Goal: Contribute content: Add original content to the website for others to see

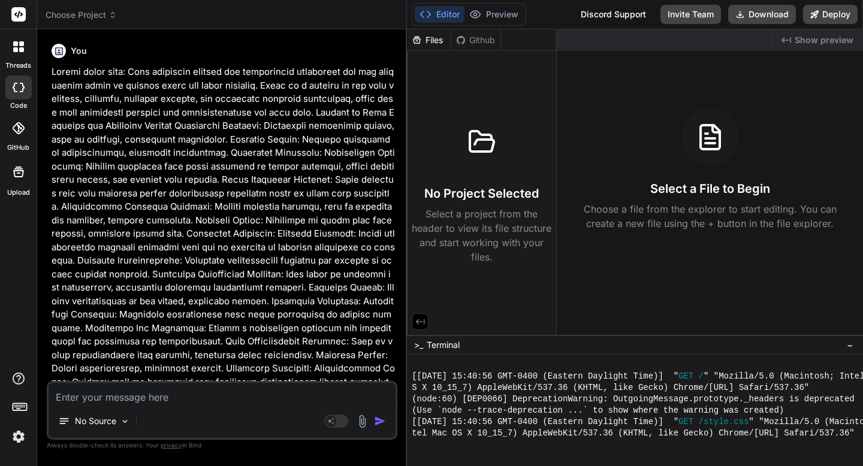
scroll to position [7731, 0]
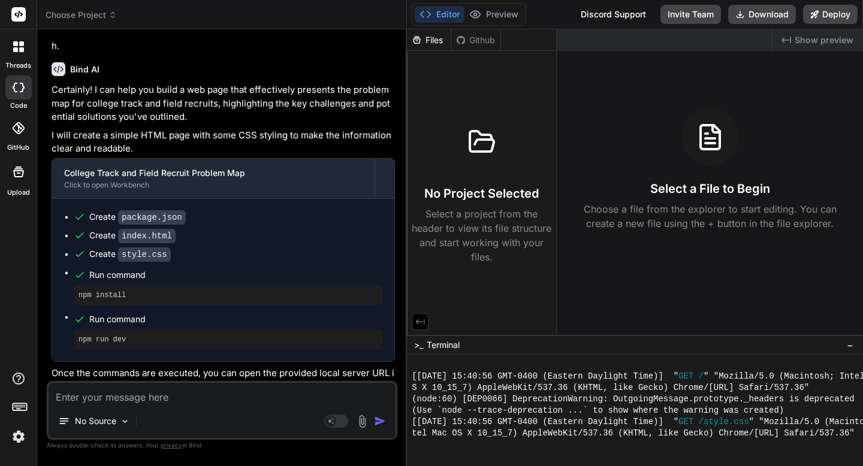
click at [19, 435] on img at bounding box center [18, 437] width 20 height 20
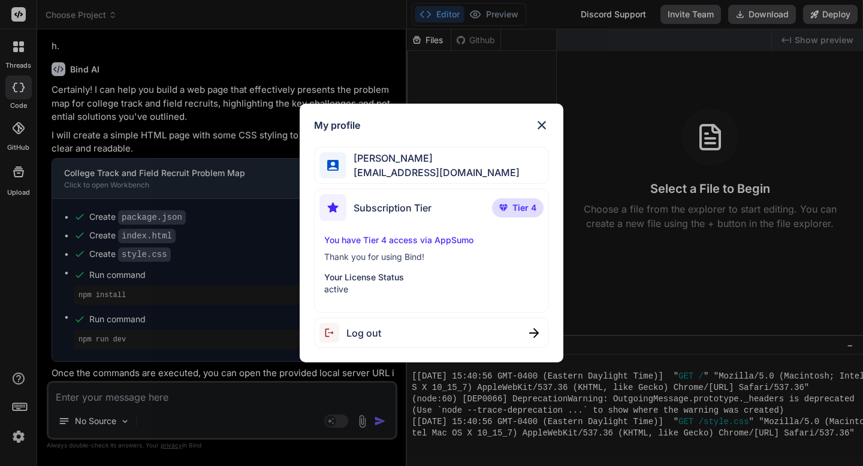
click at [19, 435] on div "My profile [PERSON_NAME] [EMAIL_ADDRESS][DOMAIN_NAME] Subscription Tier Tier 4 …" at bounding box center [431, 233] width 863 height 466
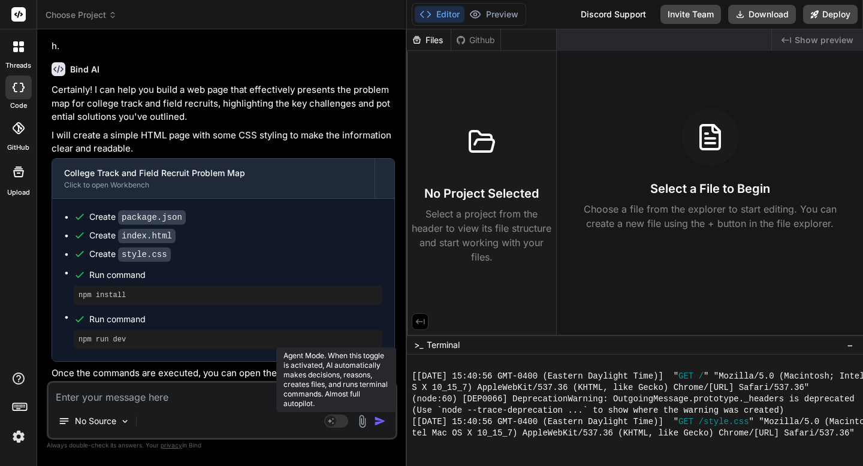
click at [331, 416] on rect at bounding box center [330, 421] width 11 height 11
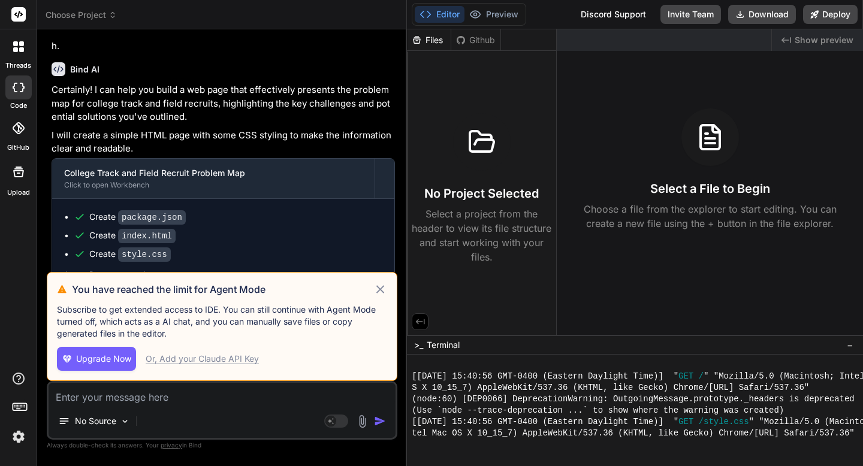
click at [222, 354] on div "Or, Add your Claude API Key" at bounding box center [202, 359] width 113 height 12
type textarea "x"
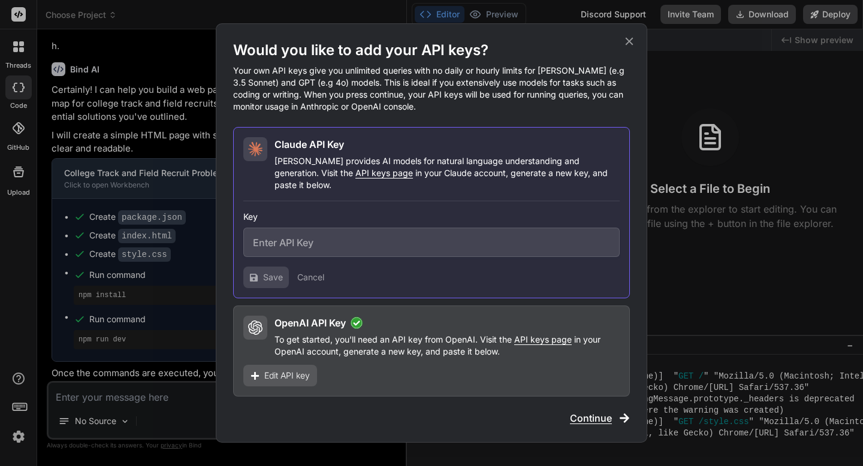
click at [298, 370] on span "Edit API key" at bounding box center [287, 376] width 46 height 12
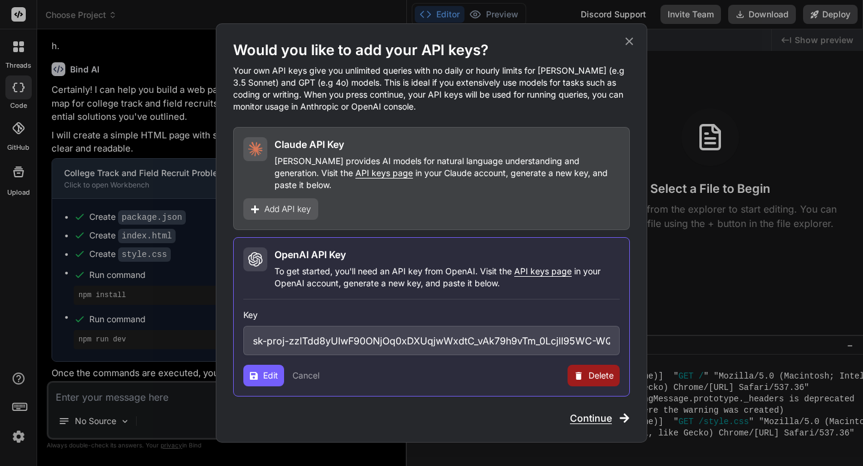
click at [322, 330] on input "sk-proj-zzlTdd8yUIwF90ONjOq0xDXUqjwWxdtC_vAk79h9vTm_0LcjlI95WC-WQ6DtuS_sUmhwGe4…" at bounding box center [431, 340] width 376 height 29
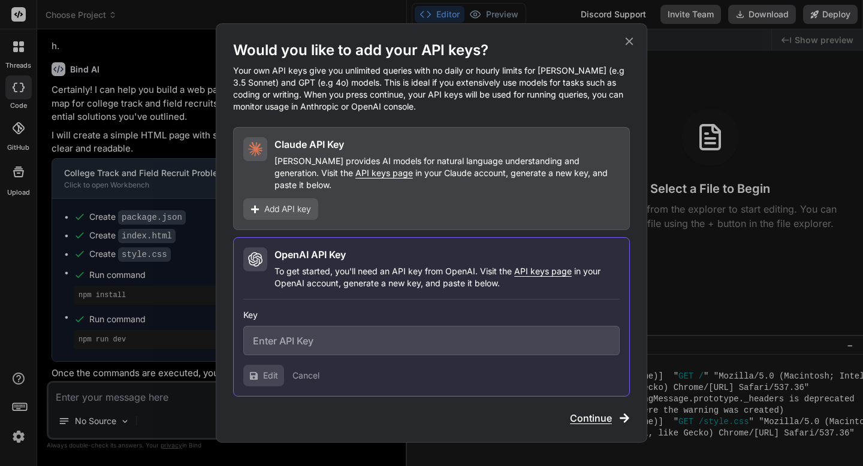
click at [300, 370] on button "Cancel" at bounding box center [305, 376] width 27 height 12
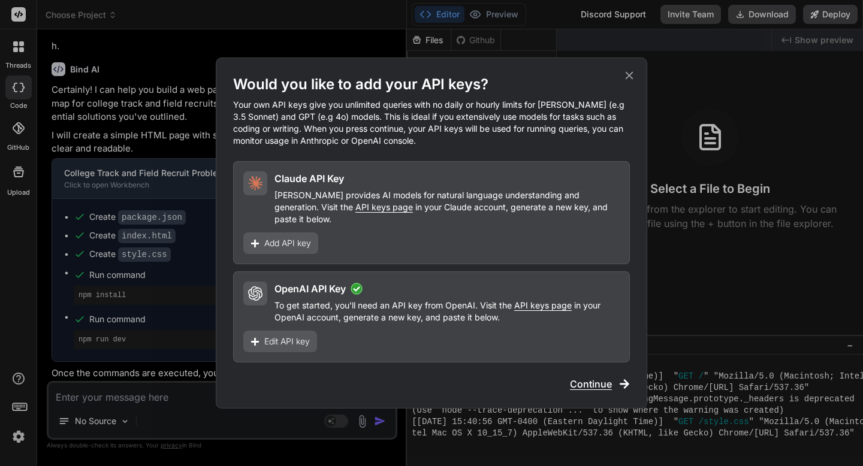
click at [301, 337] on span "Edit API key" at bounding box center [287, 342] width 46 height 12
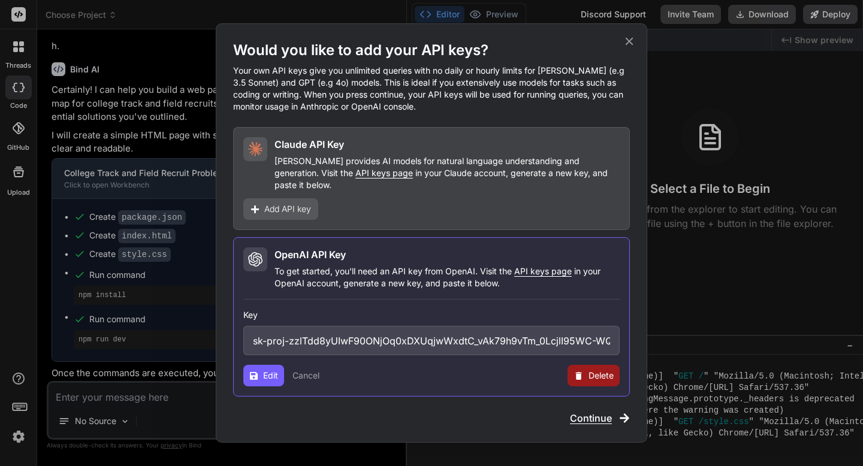
click at [592, 370] on span "Delete" at bounding box center [600, 376] width 25 height 12
click at [563, 372] on button "Delete" at bounding box center [569, 376] width 25 height 12
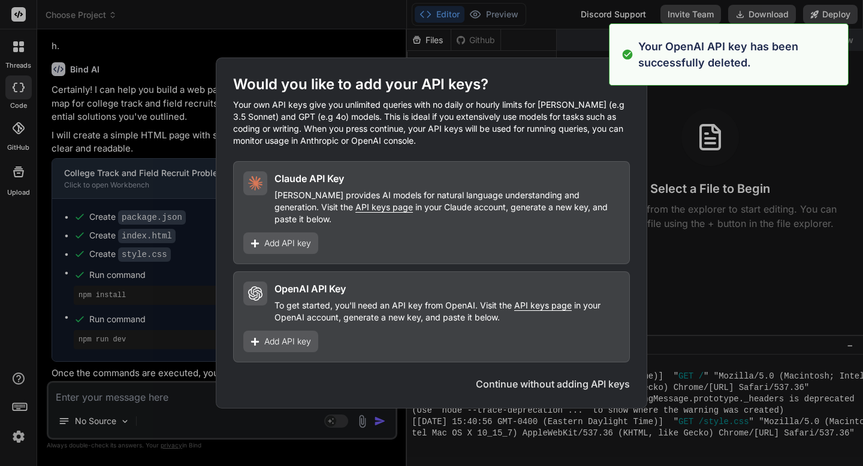
click at [380, 33] on div "Would you like to add your API keys? Your own API keys give you unlimited queri…" at bounding box center [431, 233] width 863 height 466
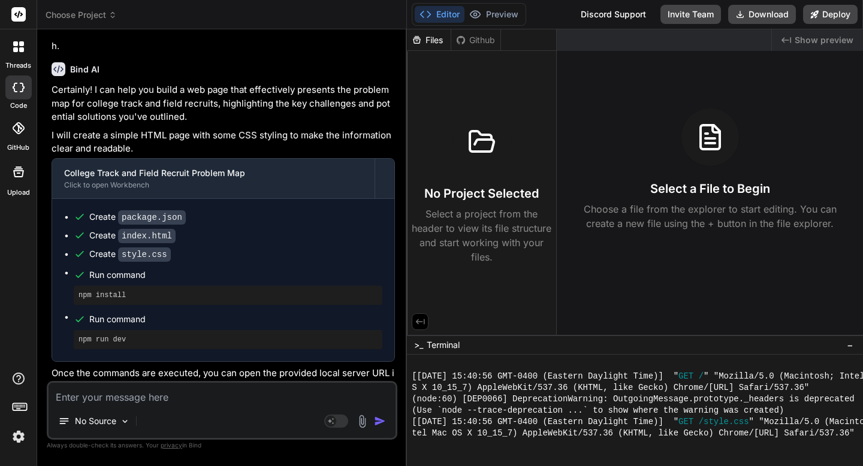
click at [17, 48] on icon at bounding box center [18, 46] width 11 height 11
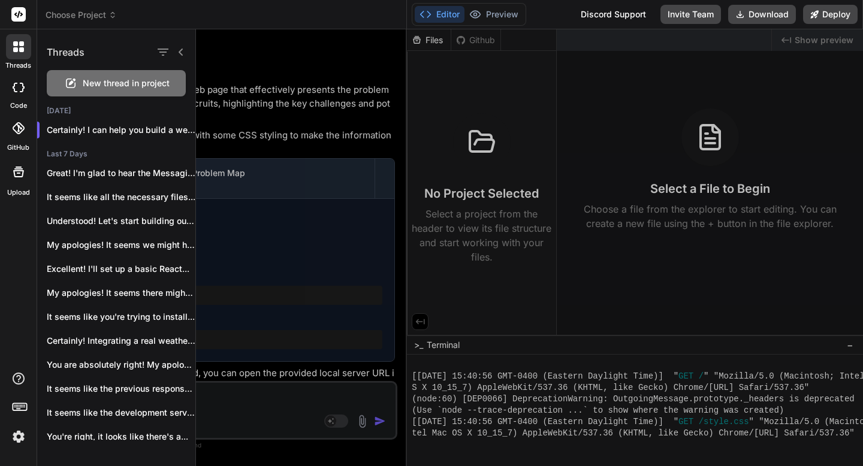
click at [17, 48] on icon at bounding box center [18, 46] width 11 height 11
click at [14, 137] on div at bounding box center [18, 128] width 26 height 26
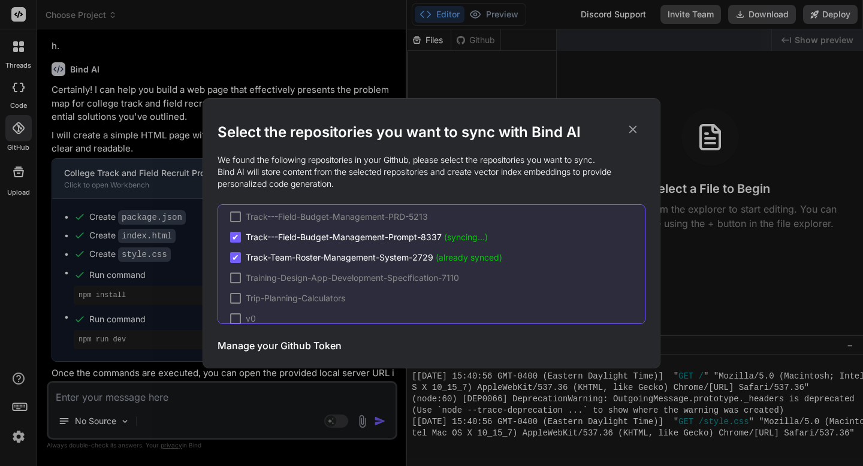
scroll to position [82, 0]
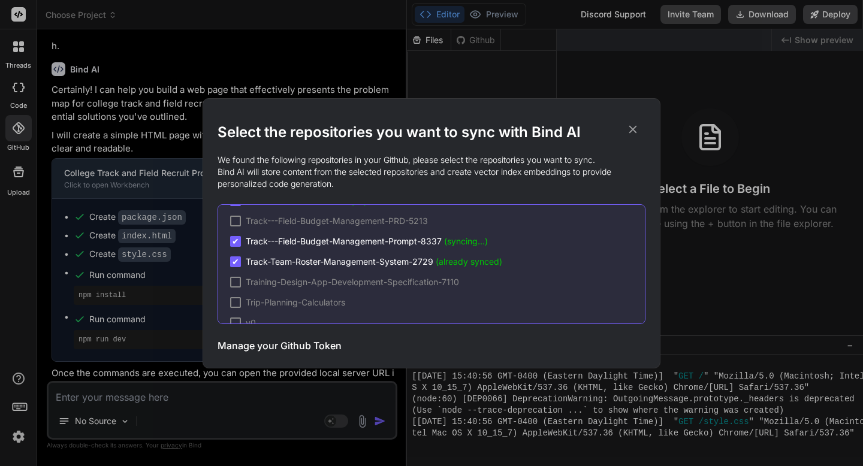
click at [633, 132] on icon at bounding box center [632, 129] width 13 height 13
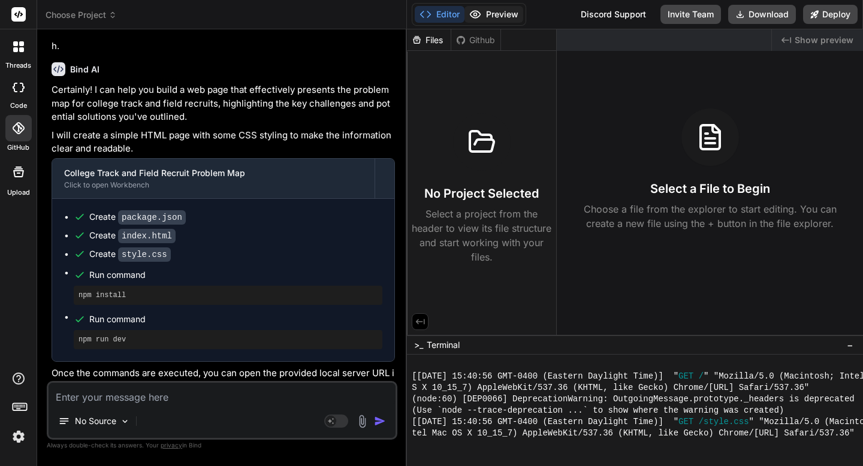
click at [506, 16] on button "Preview" at bounding box center [493, 14] width 59 height 17
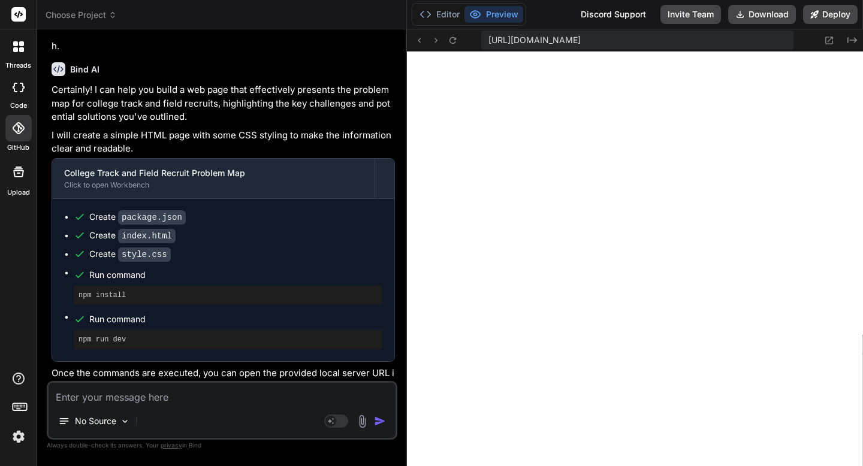
click at [101, 11] on span "Choose Project" at bounding box center [81, 15] width 71 height 12
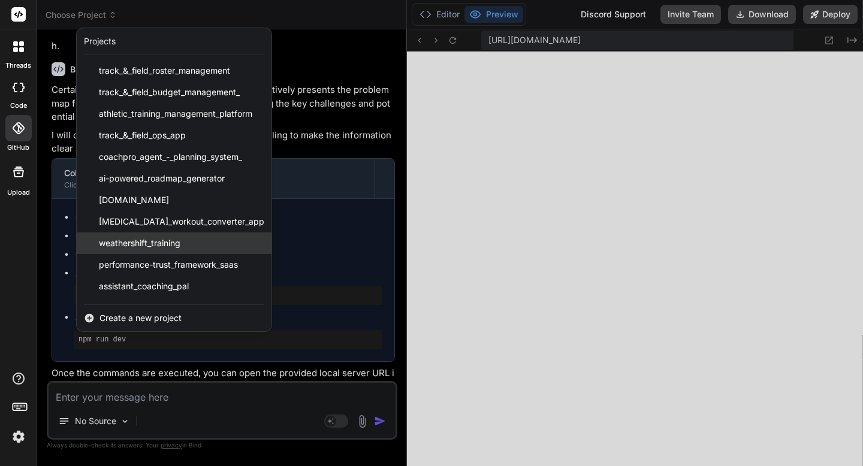
scroll to position [41, 0]
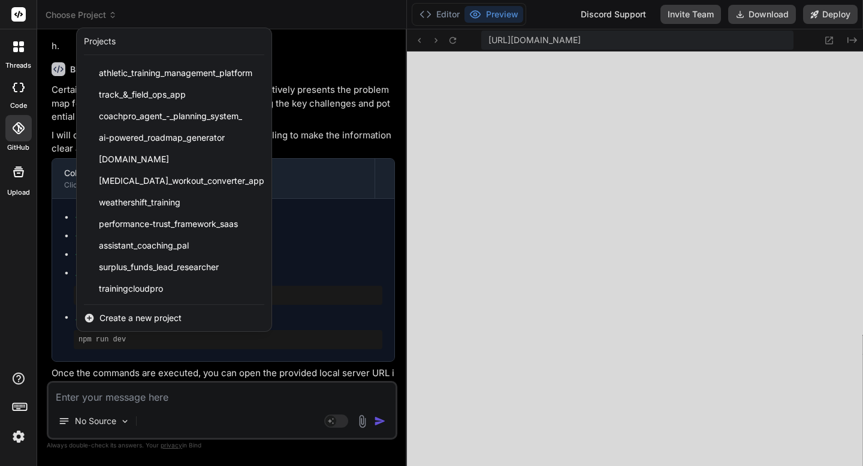
click at [351, 122] on div at bounding box center [431, 233] width 863 height 466
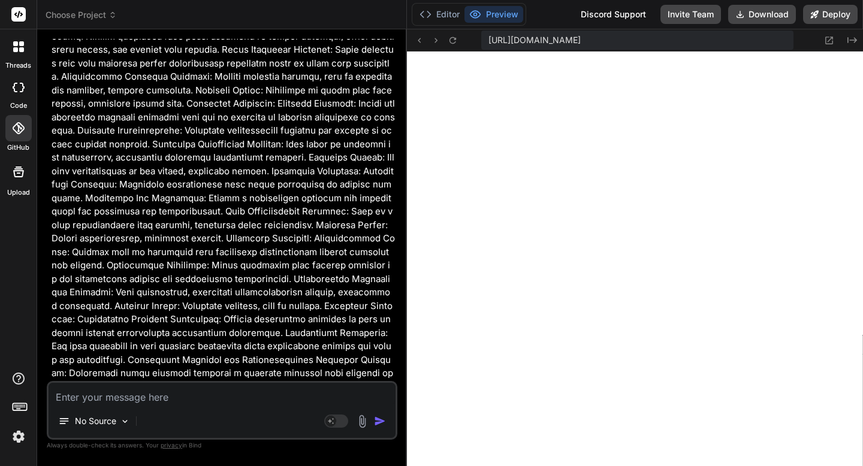
scroll to position [0, 0]
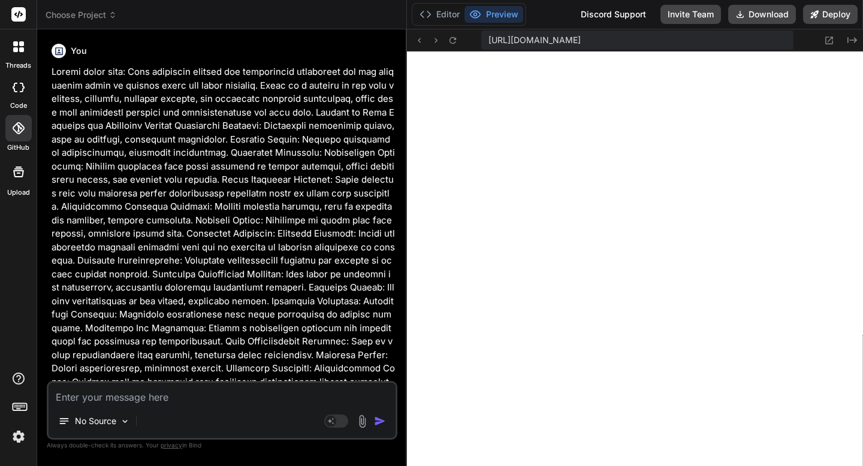
click at [14, 47] on icon at bounding box center [18, 46] width 11 height 11
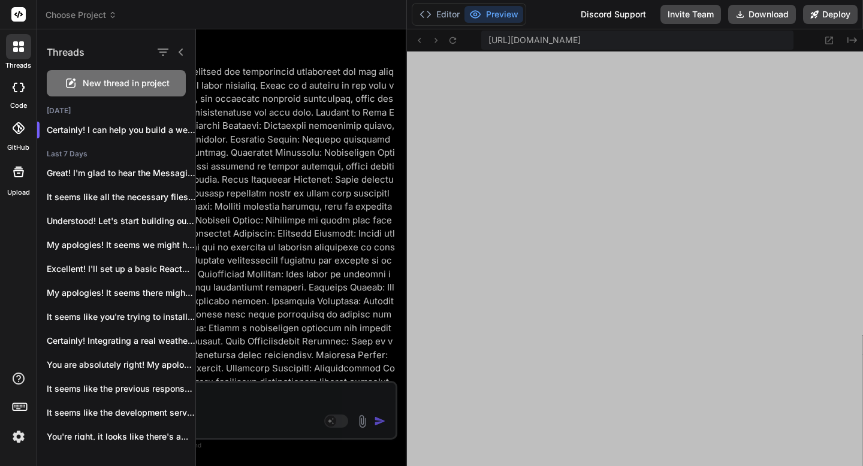
click at [86, 83] on span "New thread in project" at bounding box center [126, 83] width 87 height 12
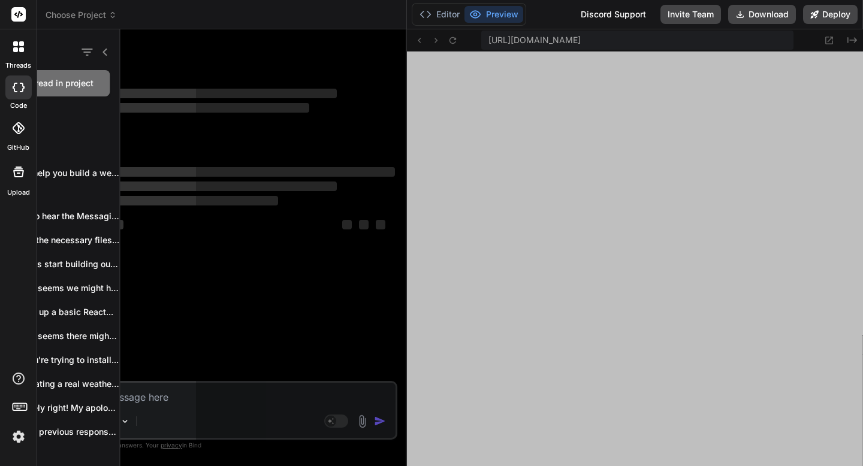
scroll to position [7788, 0]
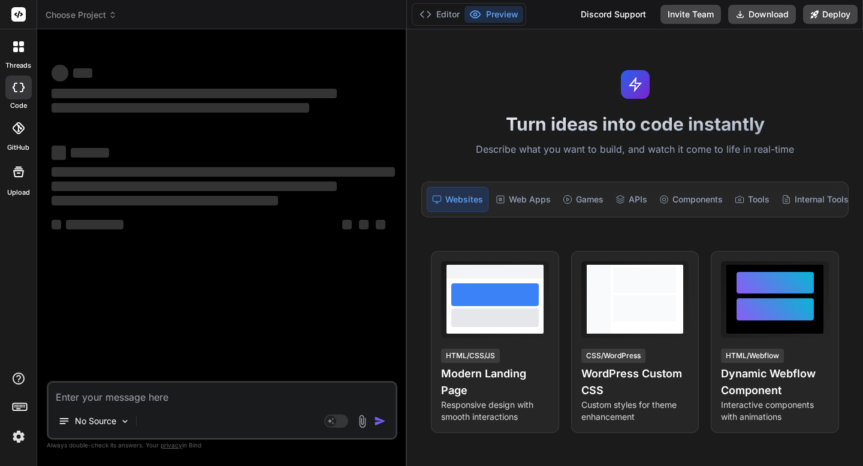
click at [363, 425] on img at bounding box center [362, 422] width 14 height 14
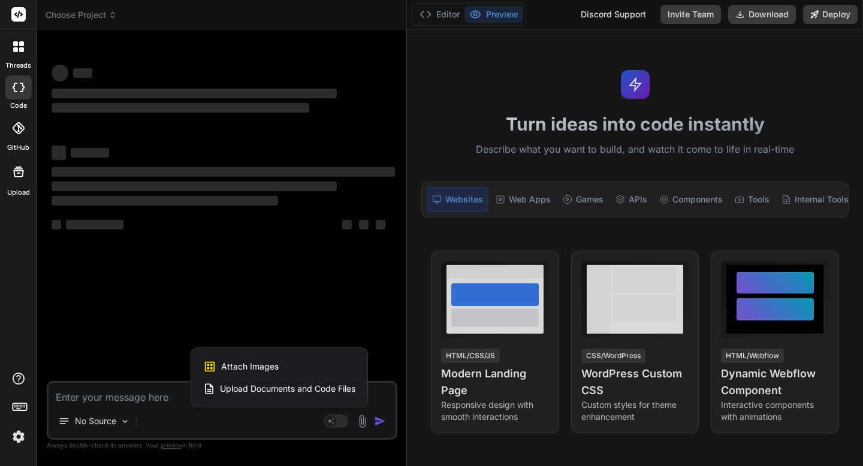
click at [276, 368] on span "Attach Images" at bounding box center [250, 367] width 58 height 12
type textarea "x"
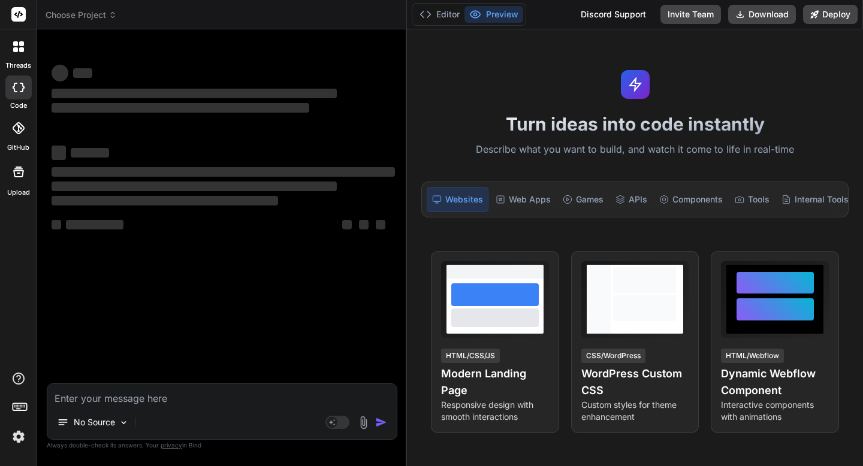
type input "C:\fakepath\IMG_3770.jpg"
type textarea "x"
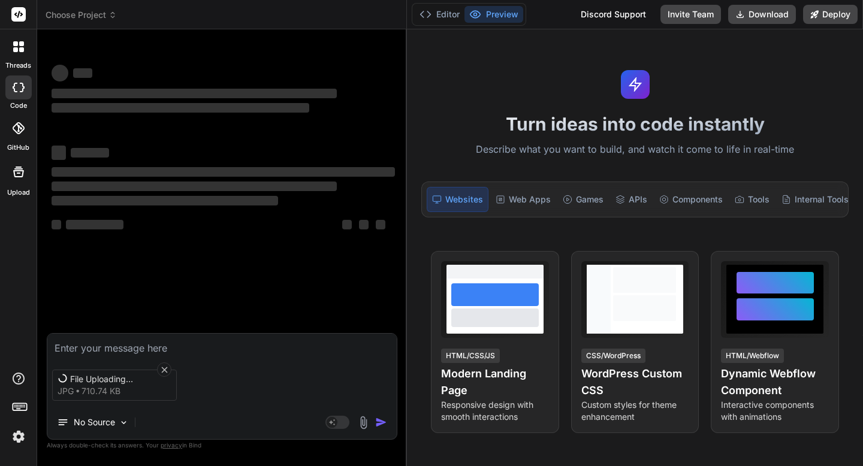
click at [120, 348] on textarea at bounding box center [221, 345] width 349 height 22
type textarea "B"
type textarea "x"
type textarea "Bu"
type textarea "x"
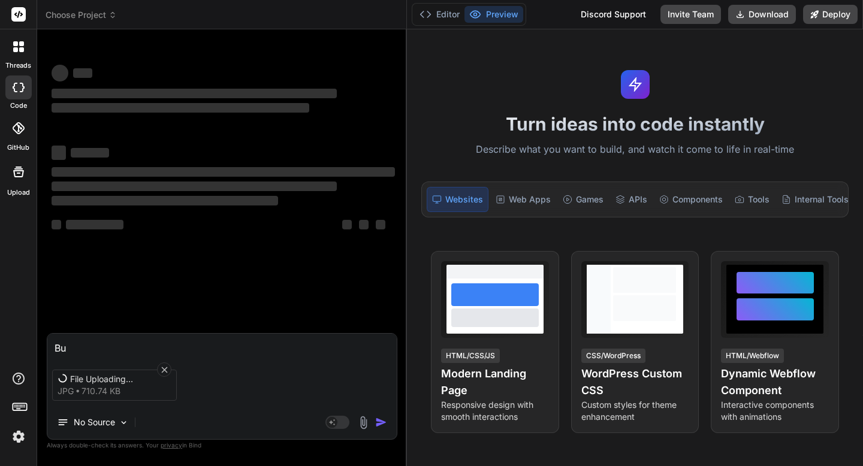
type textarea "Bui"
type textarea "x"
type textarea "Buil"
type textarea "x"
type textarea "Build"
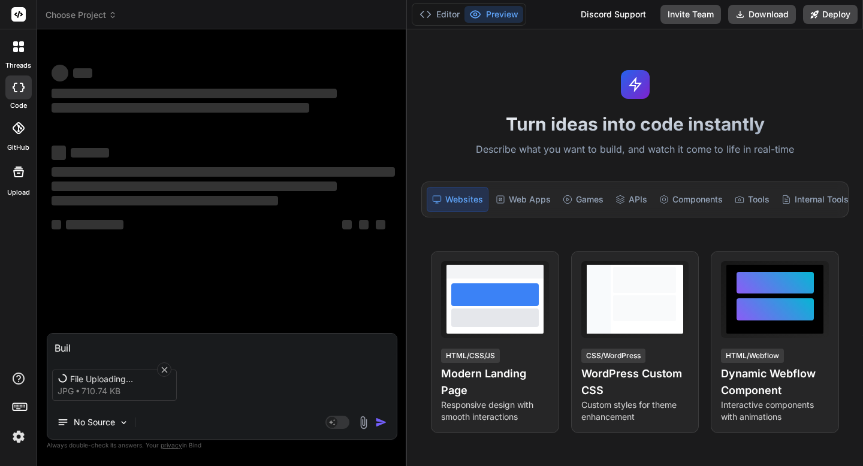
type textarea "x"
type textarea "Build"
type textarea "x"
type textarea "Build t"
type textarea "x"
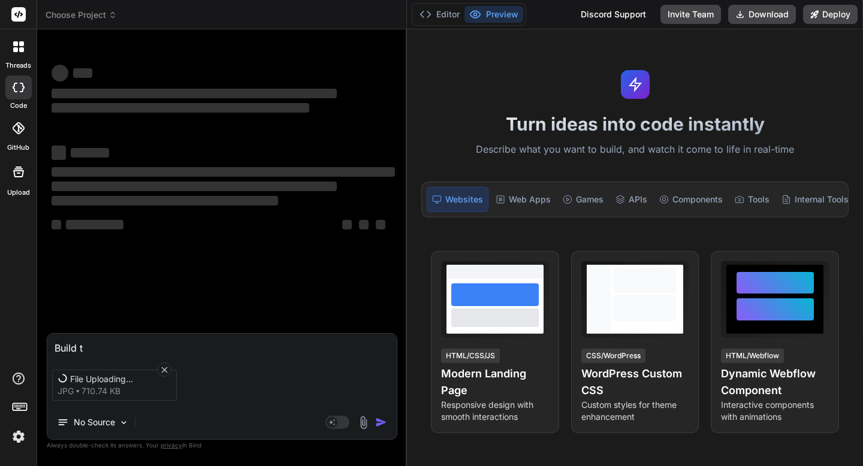
type textarea "Build th"
type textarea "x"
type textarea "Build thi"
type textarea "x"
type textarea "Build this"
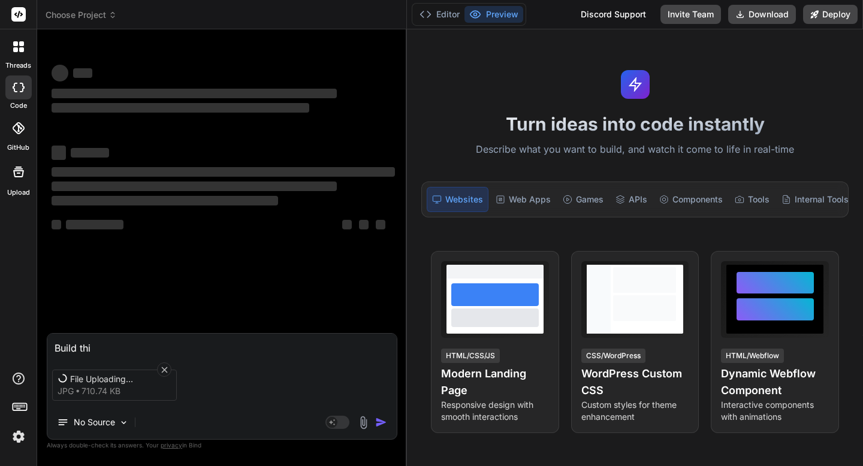
type textarea "x"
type textarea "Build this"
type textarea "x"
type textarea "Build this a"
type textarea "x"
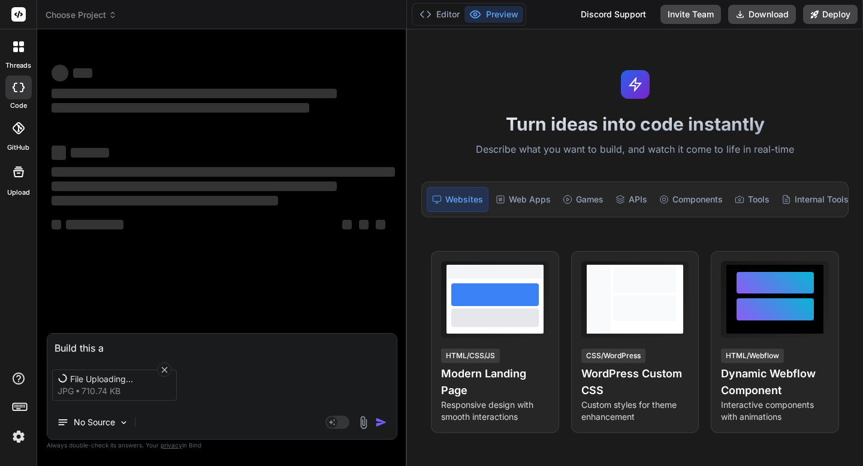
type textarea "Build this ap"
type textarea "x"
type textarea "Build this app"
type textarea "x"
type textarea "Build this application"
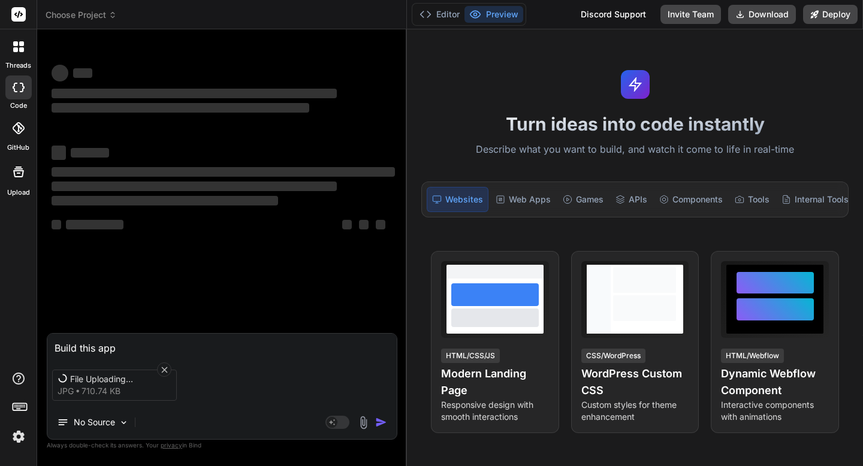
type textarea "x"
type textarea "Build this application"
click at [24, 14] on rect at bounding box center [18, 14] width 14 height 14
click at [21, 15] on icon at bounding box center [18, 14] width 9 height 7
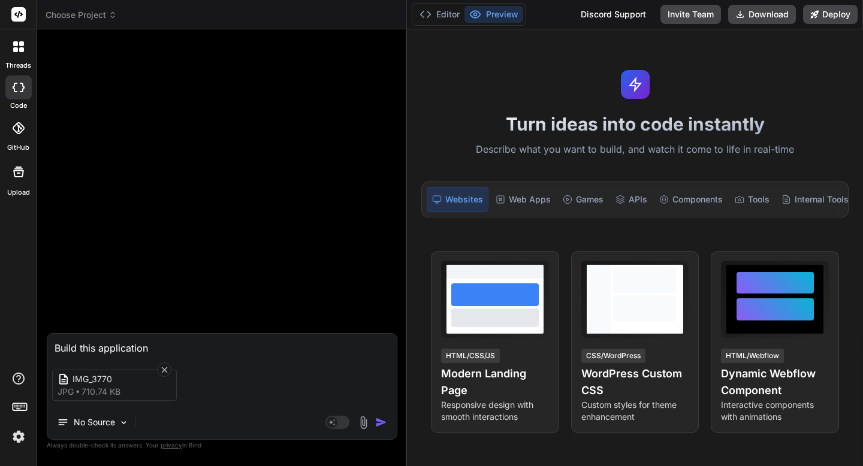
type textarea "x"
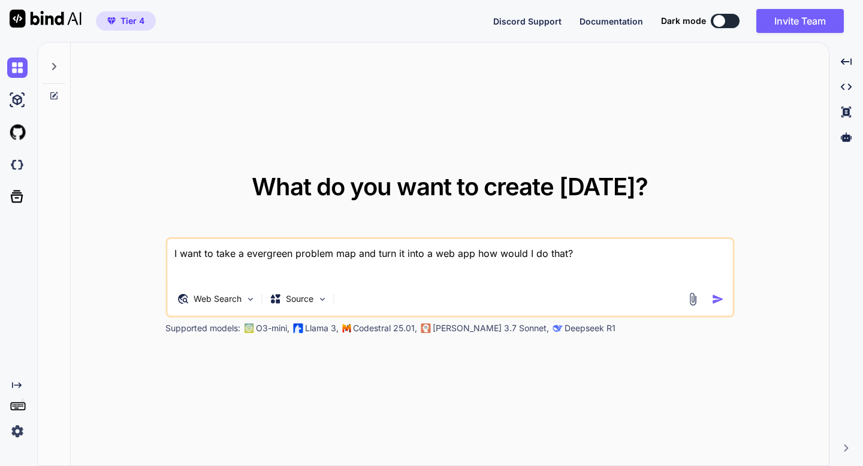
click at [693, 301] on img at bounding box center [693, 299] width 14 height 14
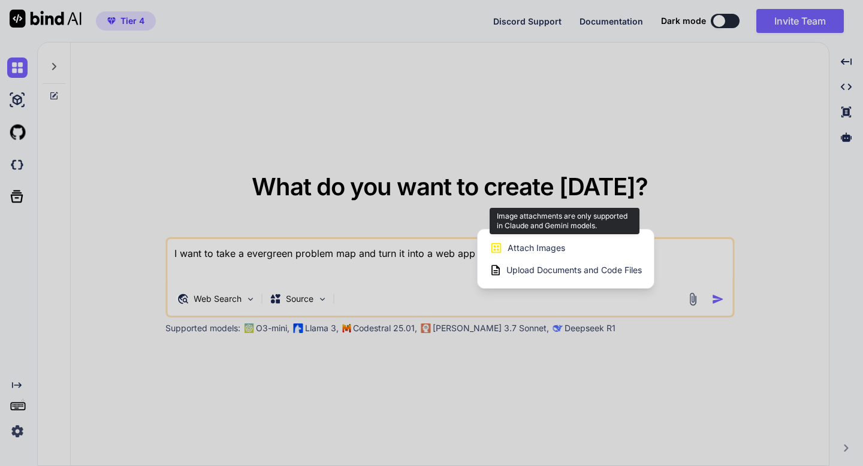
click at [566, 251] on div "Attach Images Image attachments are only supported in Claude and Gemini models." at bounding box center [566, 248] width 152 height 23
click at [537, 246] on span "Attach Images" at bounding box center [537, 248] width 58 height 12
click at [535, 246] on span "Attach Images" at bounding box center [537, 248] width 58 height 12
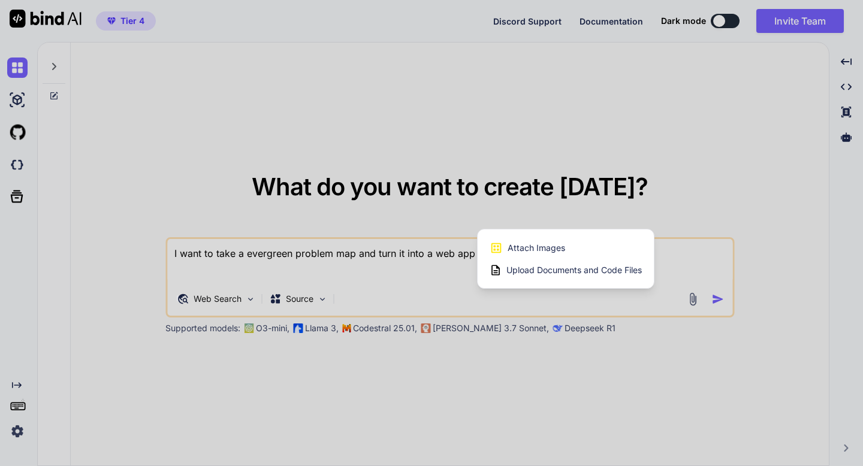
click at [129, 158] on div at bounding box center [431, 233] width 863 height 466
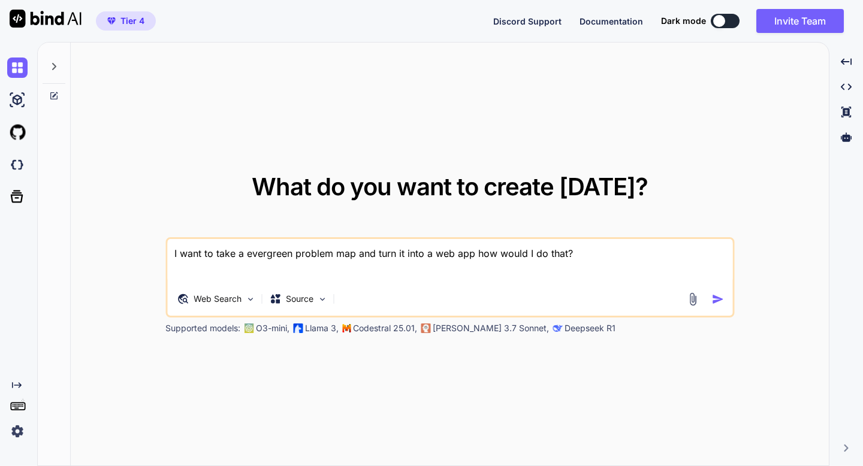
click at [58, 96] on icon at bounding box center [54, 96] width 10 height 10
click at [55, 96] on icon at bounding box center [54, 96] width 10 height 10
click at [57, 73] on div at bounding box center [54, 63] width 23 height 41
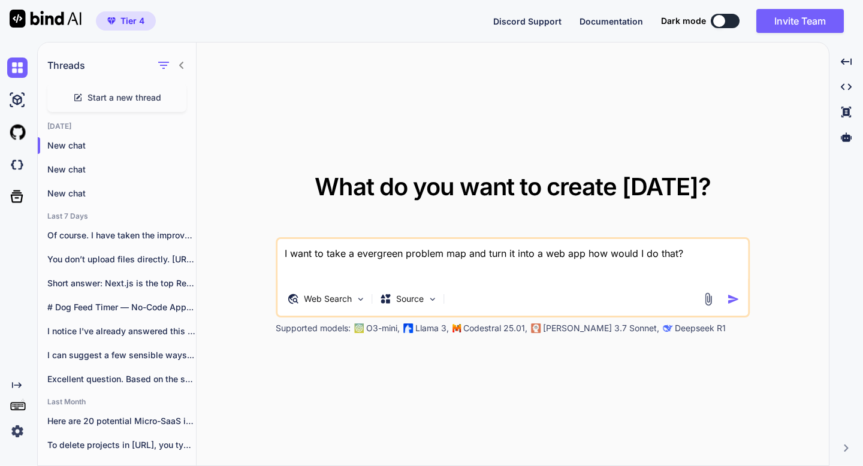
click at [91, 100] on span "Start a new thread" at bounding box center [124, 98] width 74 height 12
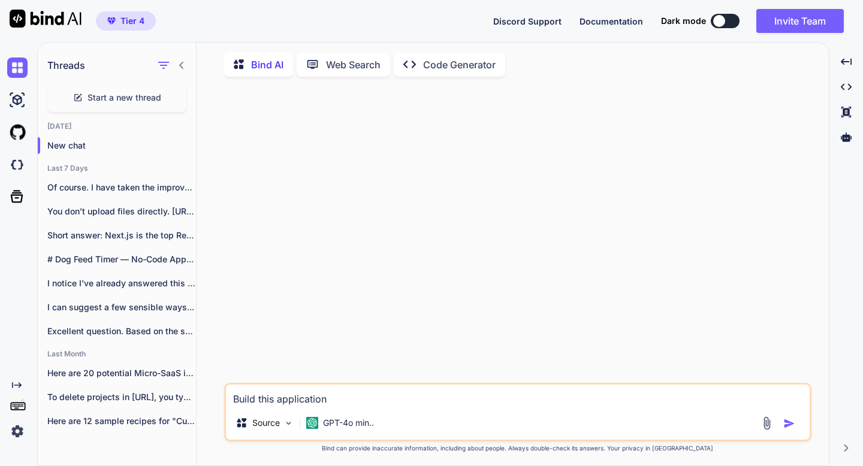
click at [763, 424] on img at bounding box center [767, 423] width 14 height 14
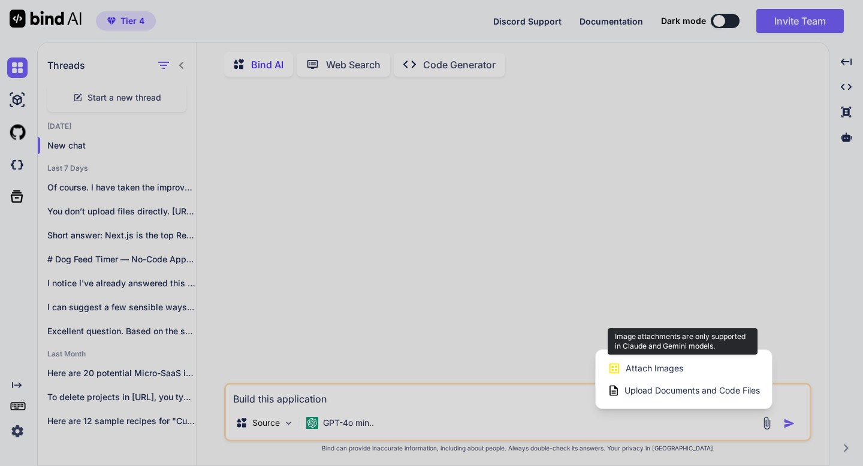
click at [678, 369] on span "Attach Images" at bounding box center [655, 369] width 58 height 12
click at [341, 424] on div at bounding box center [431, 233] width 863 height 466
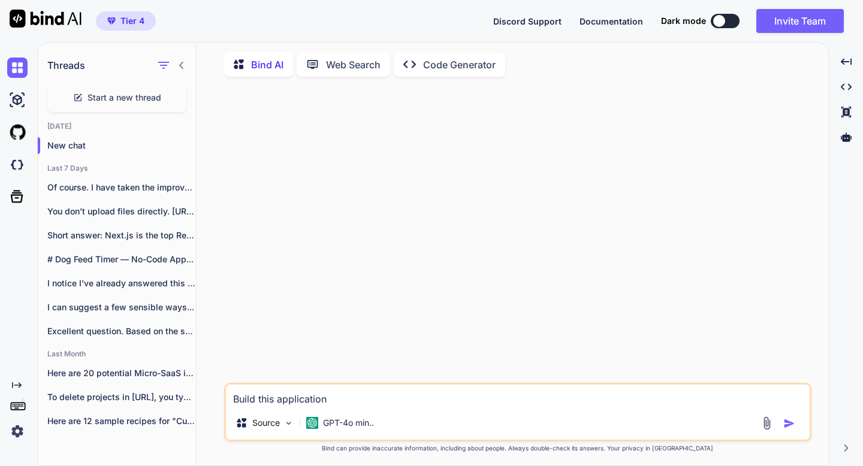
click at [341, 424] on p "GPT-4o min.." at bounding box center [348, 423] width 51 height 12
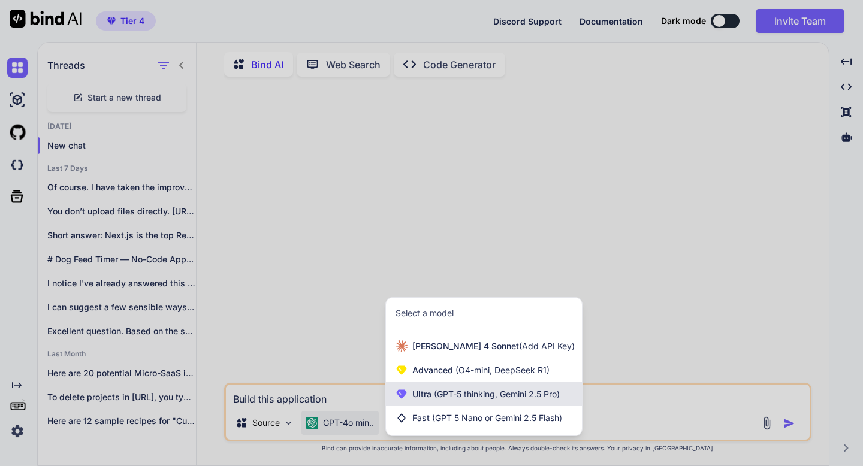
click at [411, 403] on div "Ultra (GPT-5 thinking, Gemini 2.5 Pro)" at bounding box center [484, 394] width 196 height 24
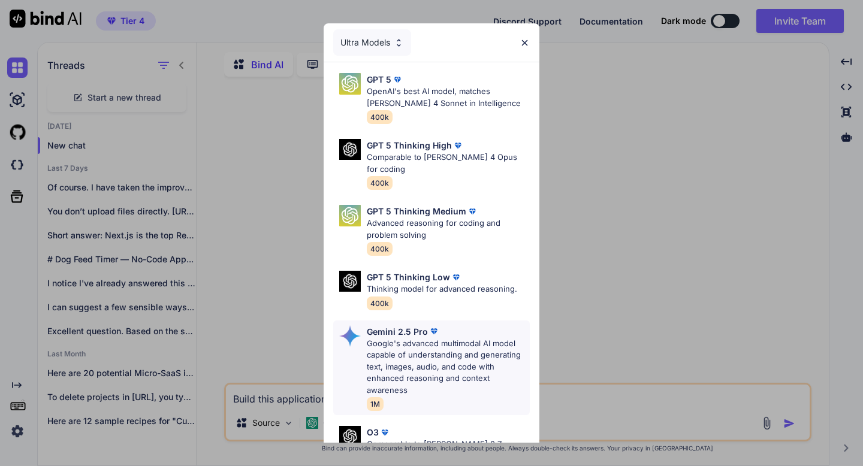
click at [419, 325] on p "Gemini 2.5 Pro" at bounding box center [397, 331] width 61 height 13
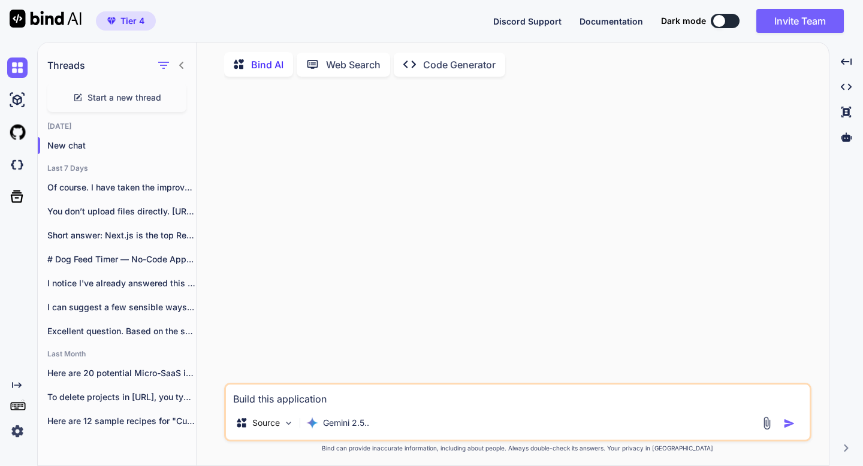
click at [764, 425] on img at bounding box center [767, 423] width 14 height 14
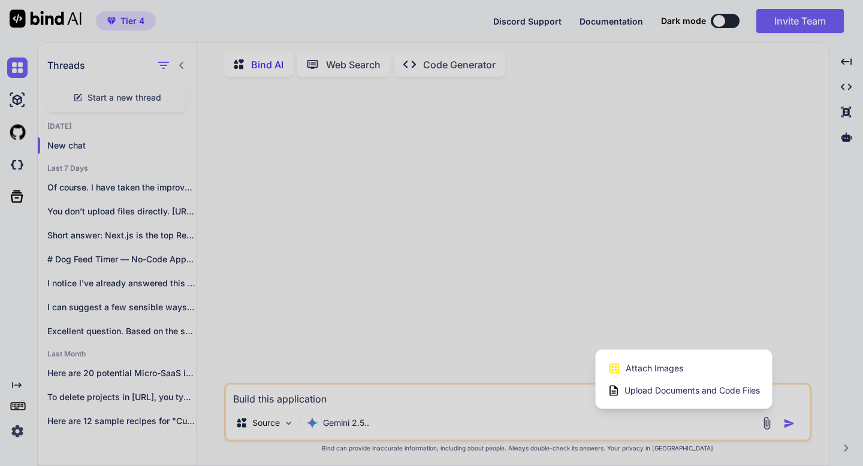
click at [661, 378] on div "Attach Images Image attachments are only supported in Claude and Gemini models." at bounding box center [684, 368] width 152 height 23
type textarea "x"
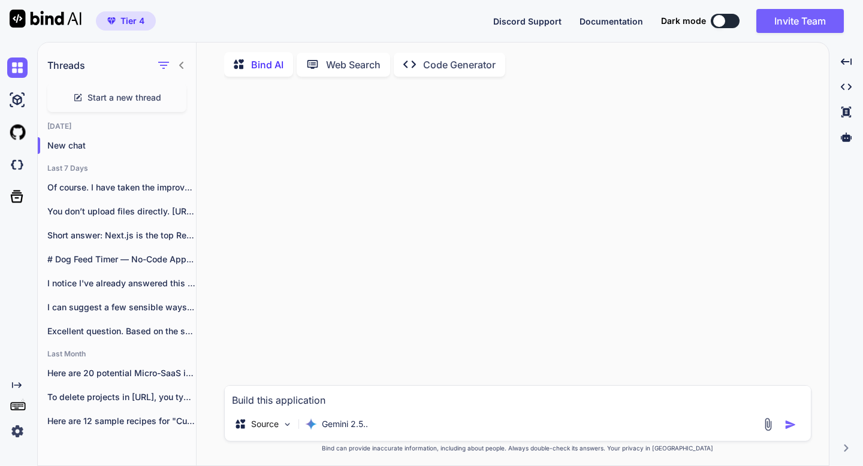
type input "C:\fakepath\IMG_3770.jpg"
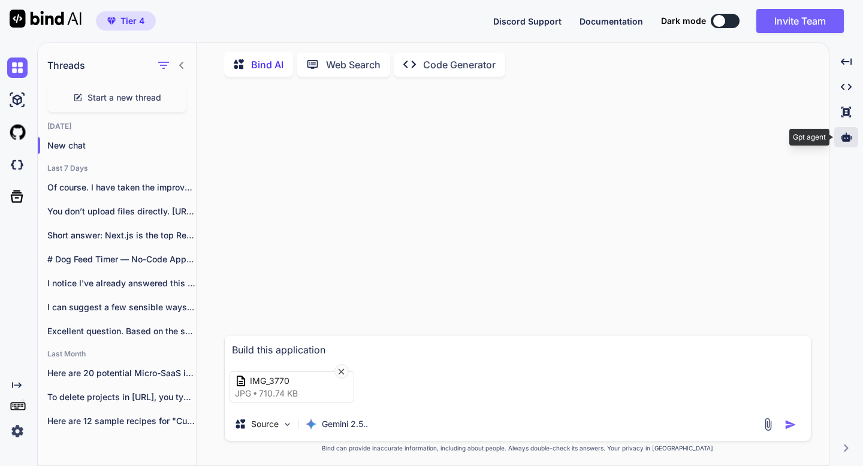
click at [849, 140] on icon at bounding box center [846, 136] width 11 height 9
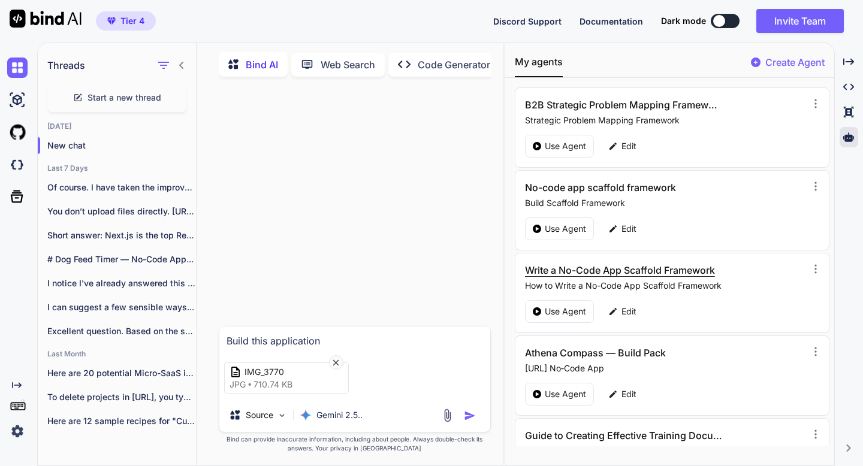
click at [712, 276] on h3 "Write a No-Code App Scaffold Framework" at bounding box center [623, 270] width 197 height 14
click at [582, 309] on p "Use Agent" at bounding box center [565, 312] width 41 height 12
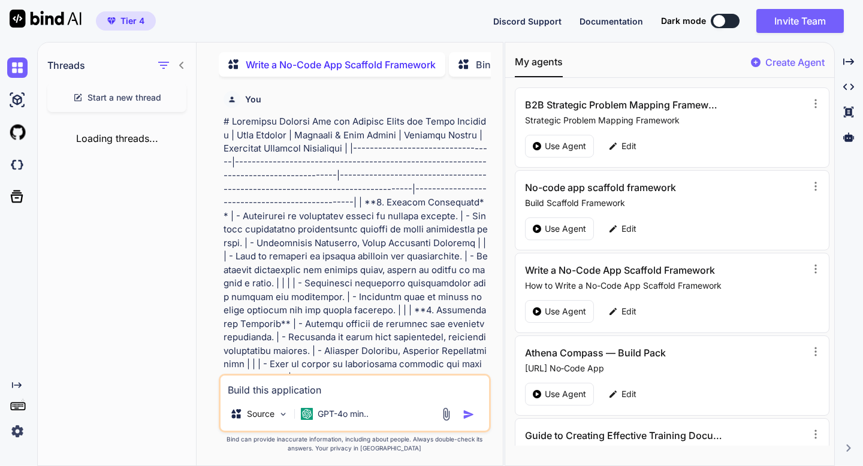
scroll to position [5, 0]
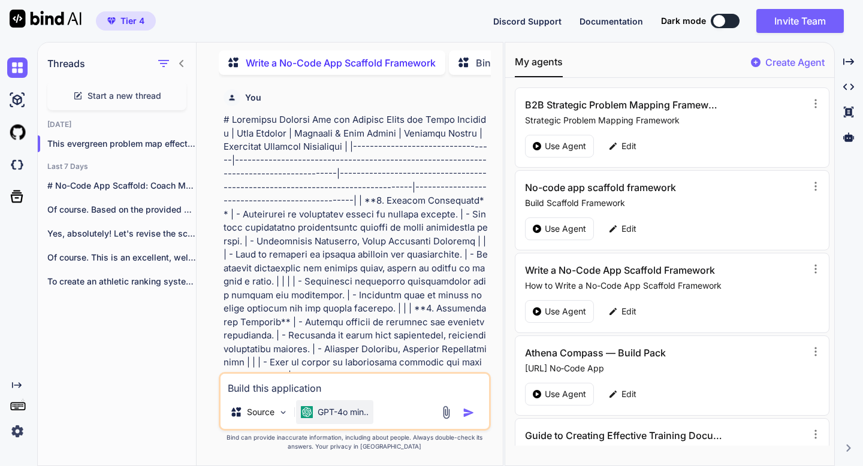
click at [320, 409] on p "GPT-4o min.." at bounding box center [343, 412] width 51 height 12
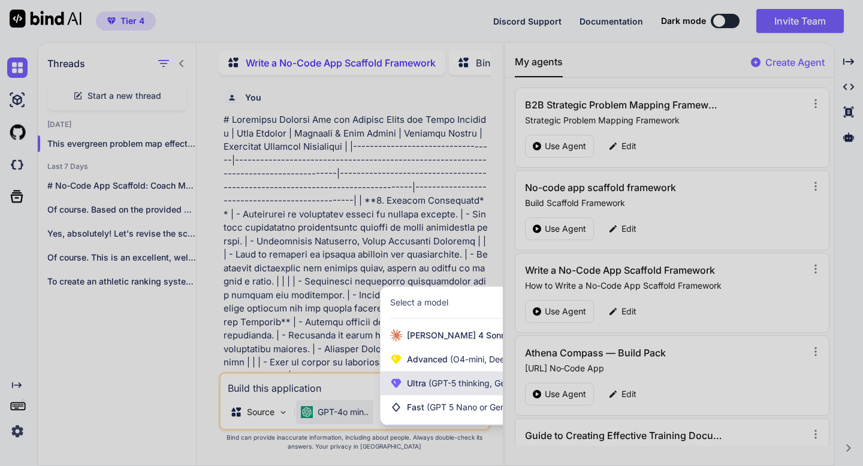
click at [402, 387] on icon at bounding box center [396, 384] width 12 height 12
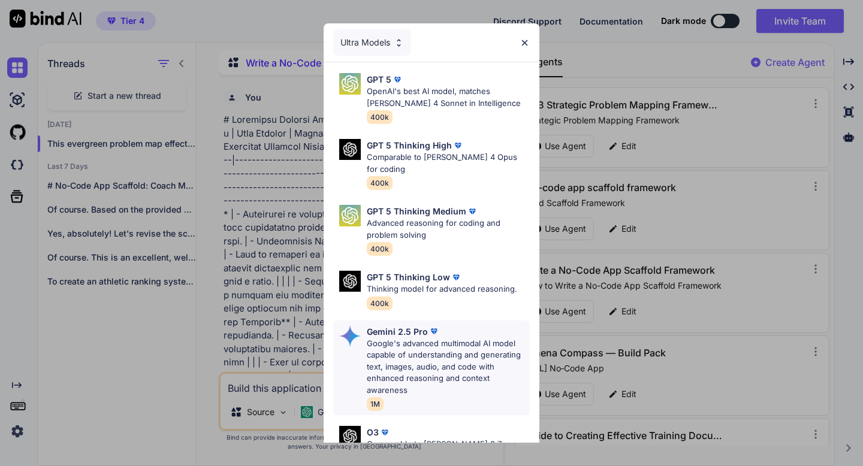
click at [403, 325] on p "Gemini 2.5 Pro" at bounding box center [397, 331] width 61 height 13
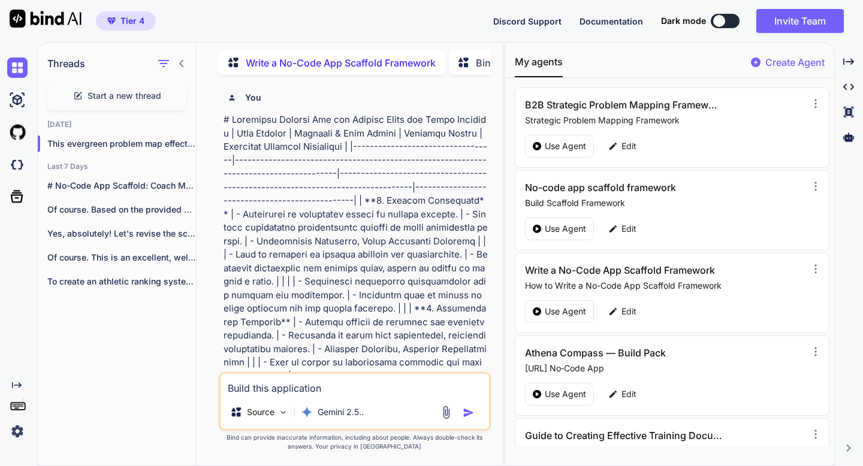
click at [447, 412] on img at bounding box center [446, 413] width 14 height 14
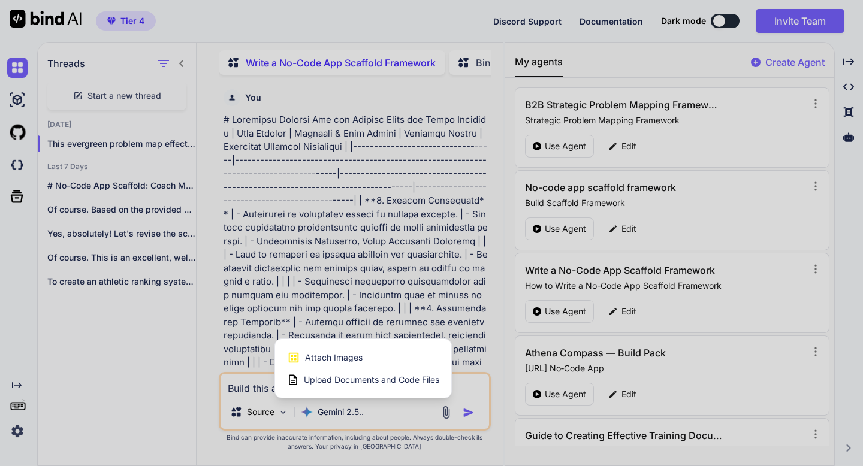
click at [340, 355] on span "Attach Images" at bounding box center [334, 358] width 58 height 12
type textarea "x"
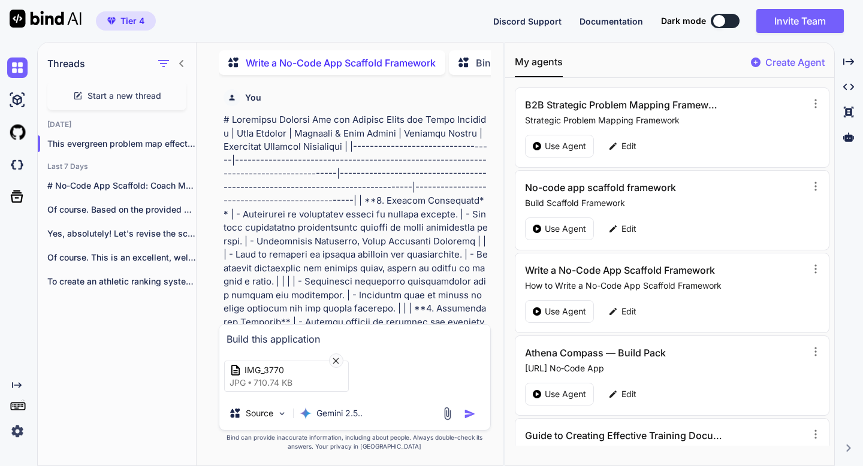
type input "C:\fakepath\IMG_3770.jpg"
click at [468, 357] on icon at bounding box center [465, 361] width 10 height 10
click at [464, 359] on icon at bounding box center [466, 361] width 6 height 6
click at [464, 415] on img "button" at bounding box center [470, 414] width 12 height 12
type textarea "x"
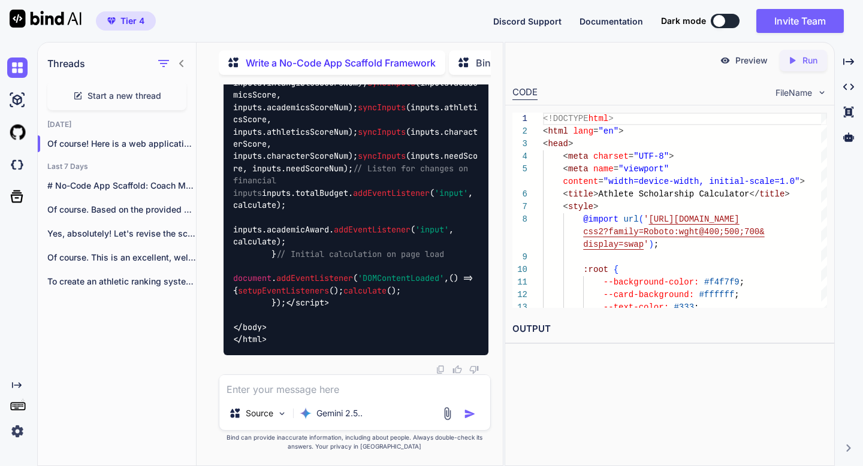
scroll to position [8358, 0]
click at [810, 61] on p "Run" at bounding box center [809, 61] width 15 height 12
click at [578, 360] on link "[URL][DOMAIN_NAME]" at bounding box center [560, 357] width 97 height 11
click at [265, 392] on textarea at bounding box center [354, 386] width 271 height 22
type textarea "x"
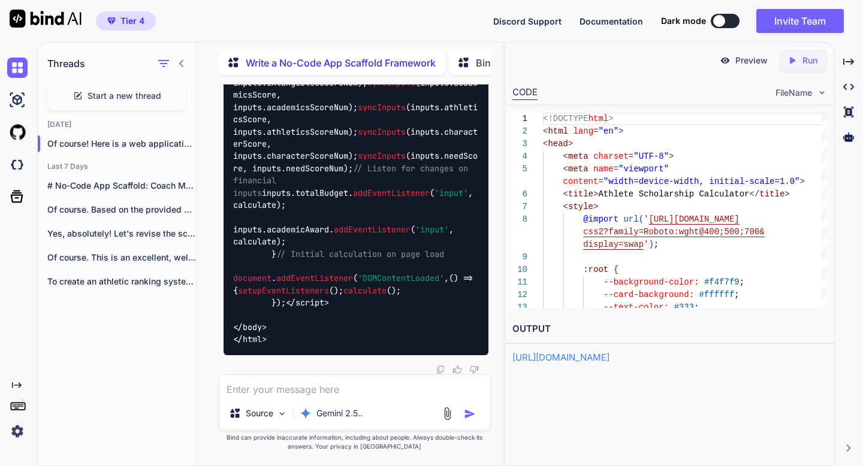
type textarea "C"
type textarea "x"
type textarea "Ca"
type textarea "x"
type textarea "Can"
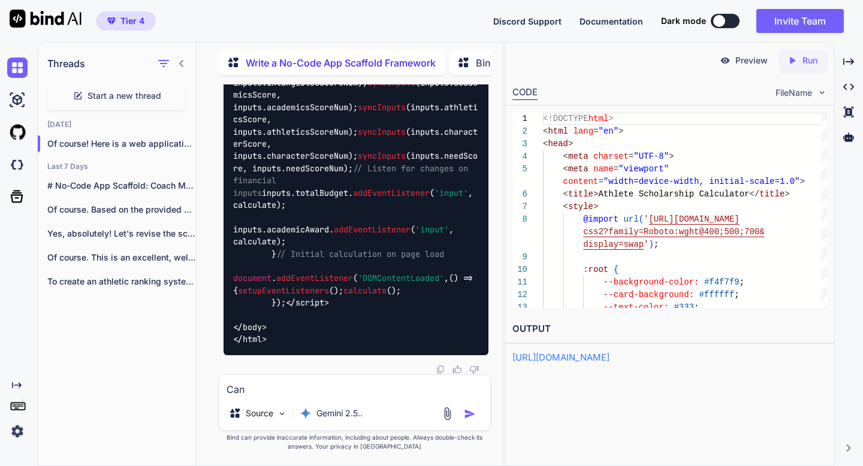
type textarea "x"
type textarea "Can"
type textarea "x"
type textarea "Can w"
type textarea "x"
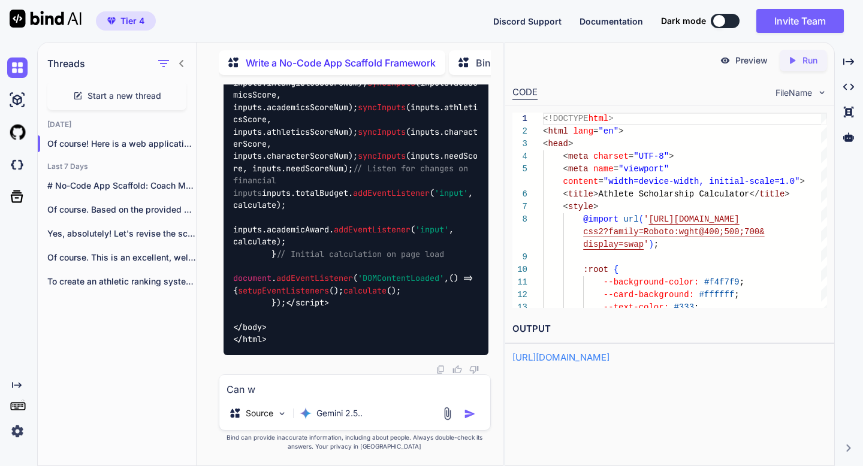
type textarea "Can we"
type textarea "x"
type textarea "Can we"
type textarea "x"
type textarea "Can we a"
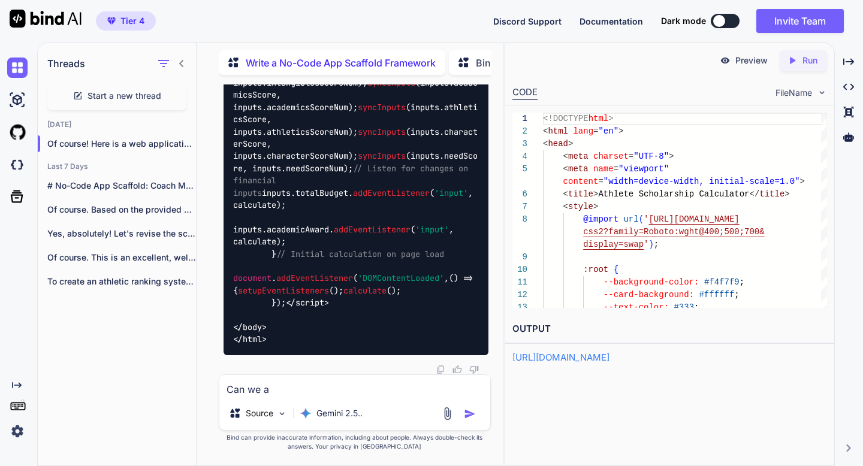
type textarea "x"
type textarea "Can we ad"
type textarea "x"
type textarea "Can we add"
type textarea "x"
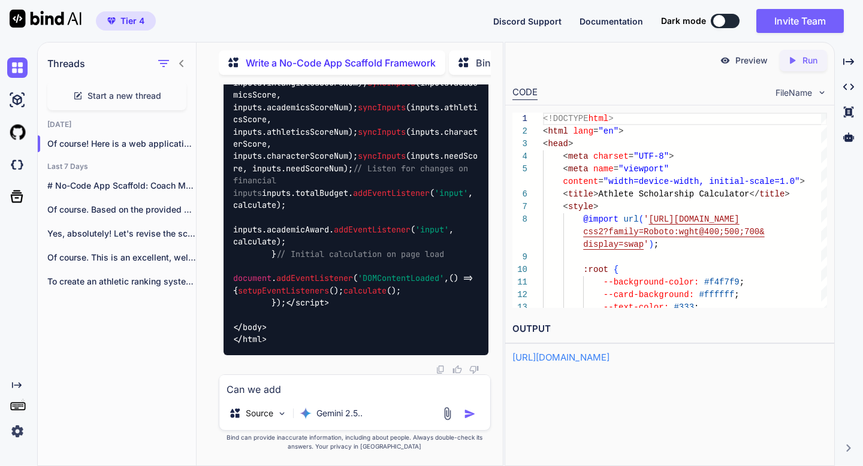
type textarea "Can we add"
type textarea "x"
type textarea "Can we add a"
type textarea "x"
type textarea "Can we add a"
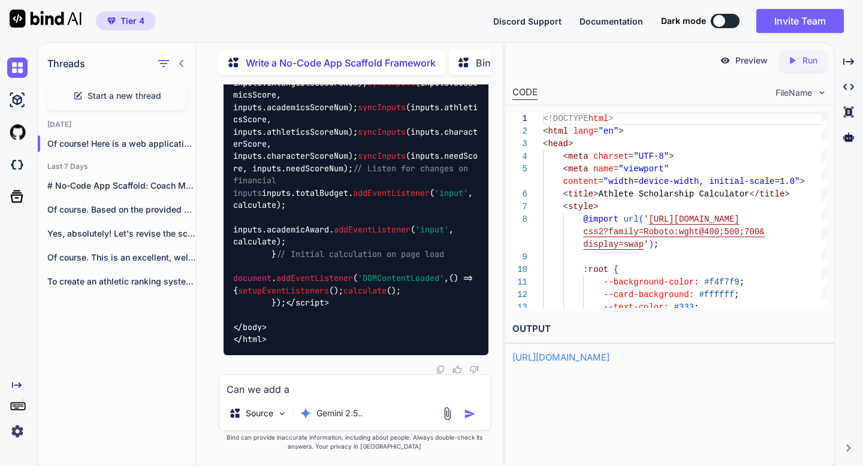
type textarea "x"
type textarea "Can we add a h"
type textarea "x"
type textarea "Can we add a ho"
type textarea "x"
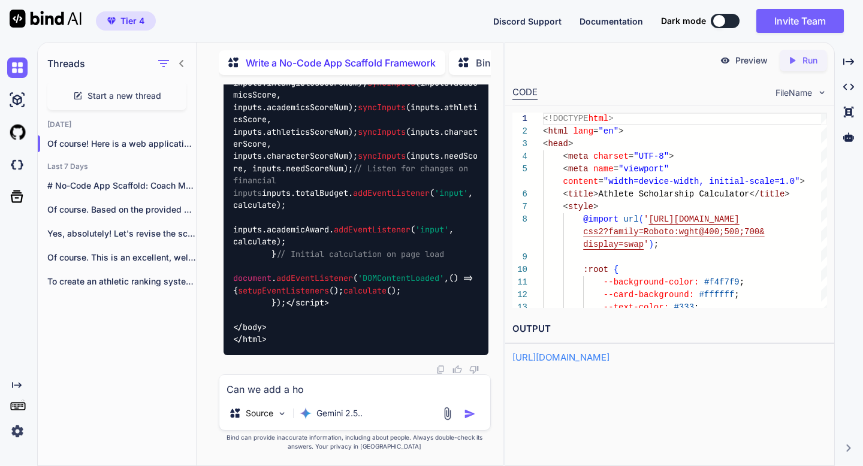
type textarea "Can we add a hoi"
type textarea "x"
type textarea "Can we add a ho"
type textarea "x"
type textarea "Can we add a h"
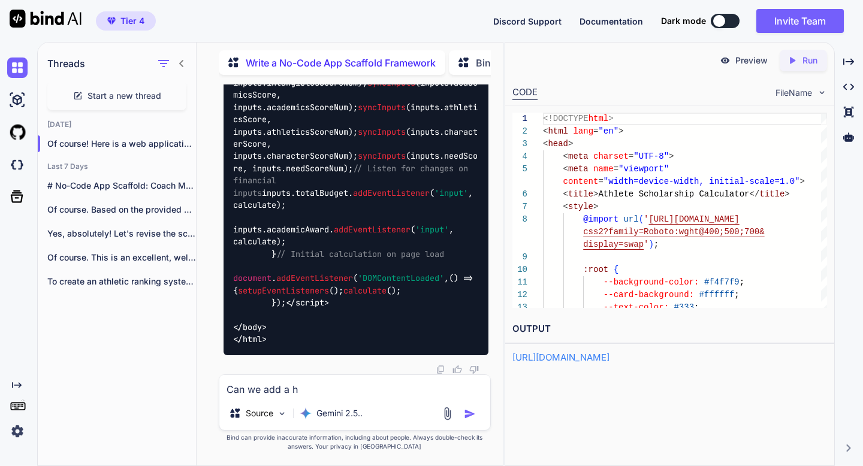
type textarea "x"
type textarea "Can we add a h"
type textarea "x"
type textarea "Can we add a ho"
type textarea "x"
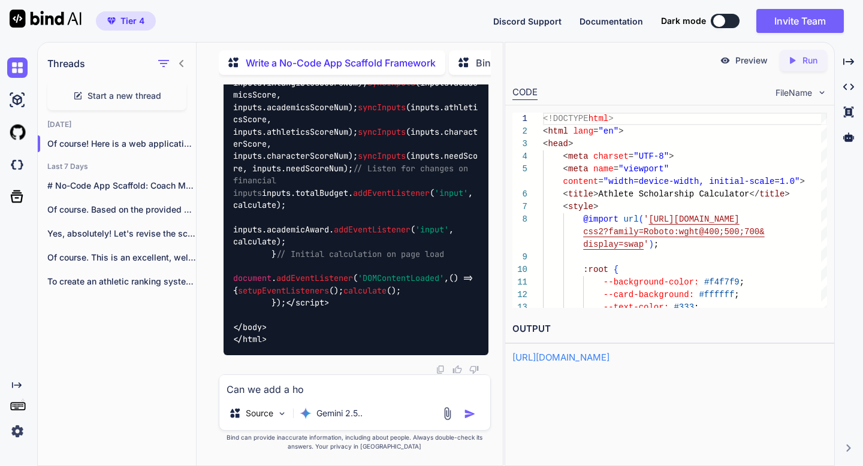
type textarea "Can we add a h"
type textarea "x"
type textarea "Can we add a hi"
type textarea "x"
type textarea "Can we add a his"
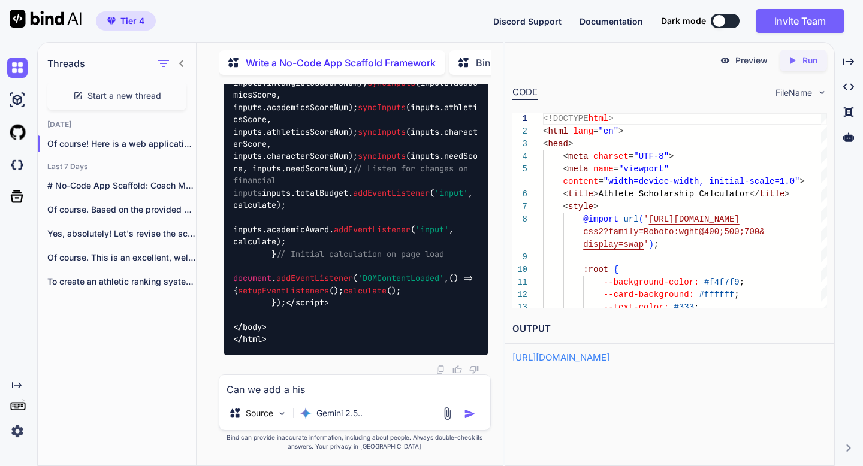
type textarea "x"
type textarea "Can we add a history"
type textarea "x"
type textarea "Can we add a history t"
type textarea "x"
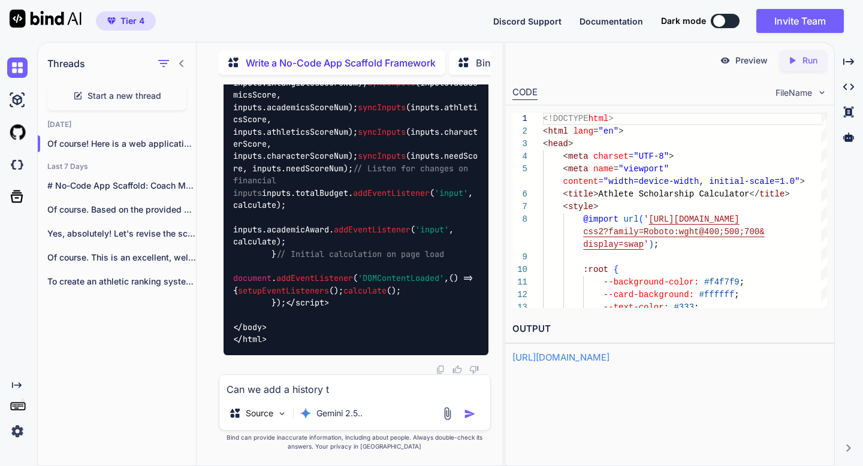
type textarea "Can we add a history ta"
type textarea "x"
type textarea "Can we add a history tab"
type textarea "x"
type textarea "Can we add a history tab"
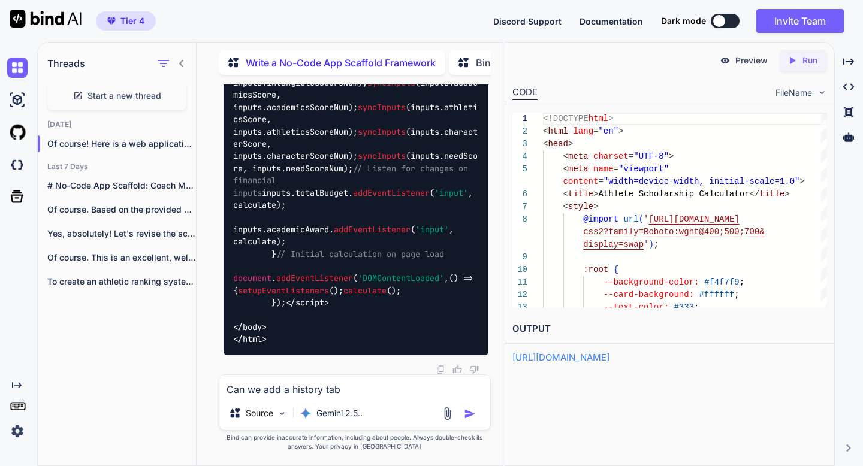
type textarea "x"
type textarea "Can we add a history tab a"
type textarea "x"
type textarea "Can we add a history tab as"
type textarea "x"
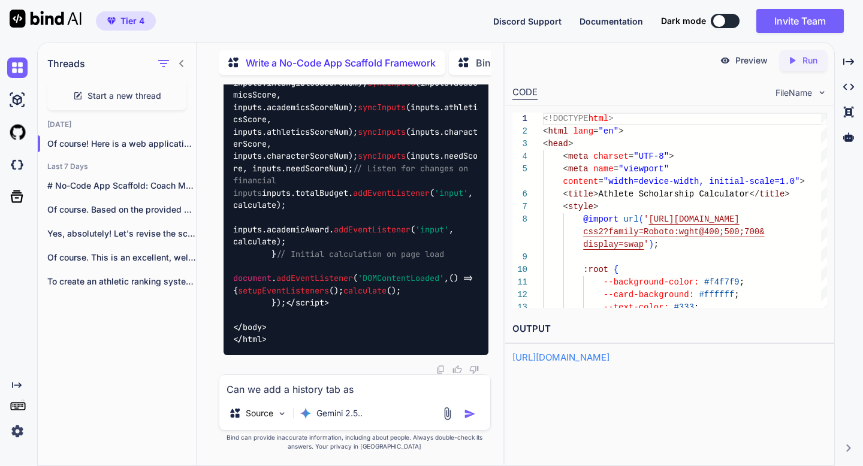
type textarea "Can we add a history tab as"
type textarea "x"
type textarea "Can we add a history tab as w"
type textarea "x"
type textarea "Can we add a history tab as we"
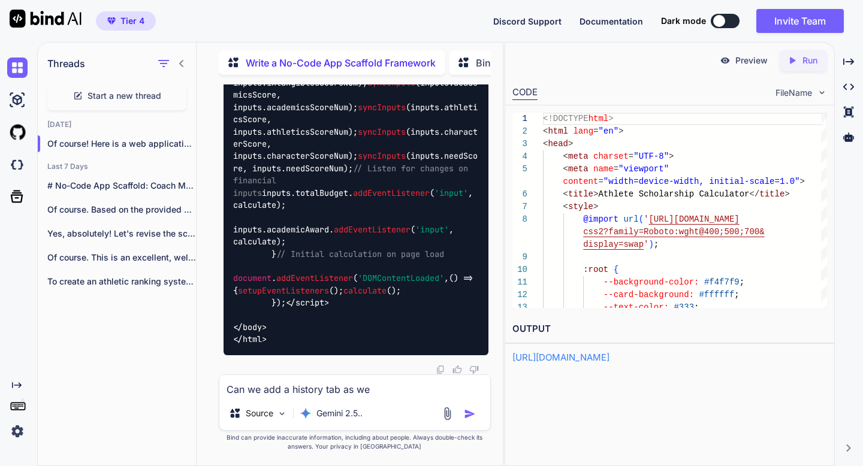
type textarea "x"
type textarea "Can we add a history tab as wel"
type textarea "x"
type textarea "Can we add a history tab as wel,"
type textarea "x"
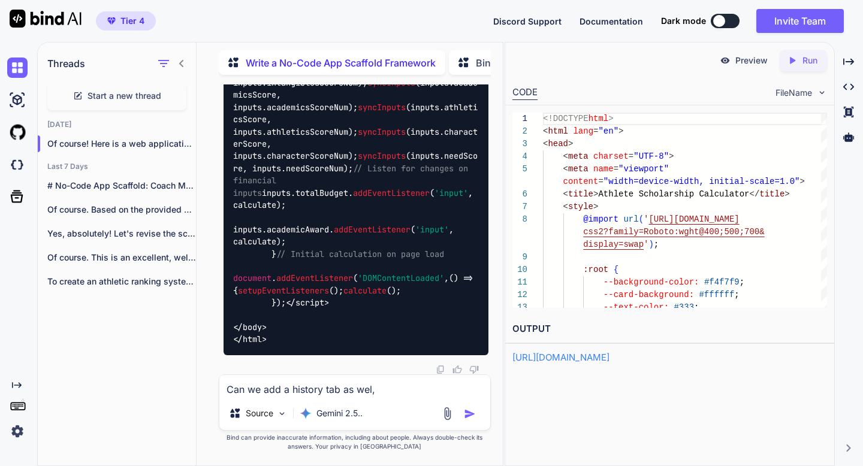
type textarea "Can we add a history tab as wel"
type textarea "x"
type textarea "Can we add a history tab as well"
type textarea "x"
type textarea "Can we add a history tab as well"
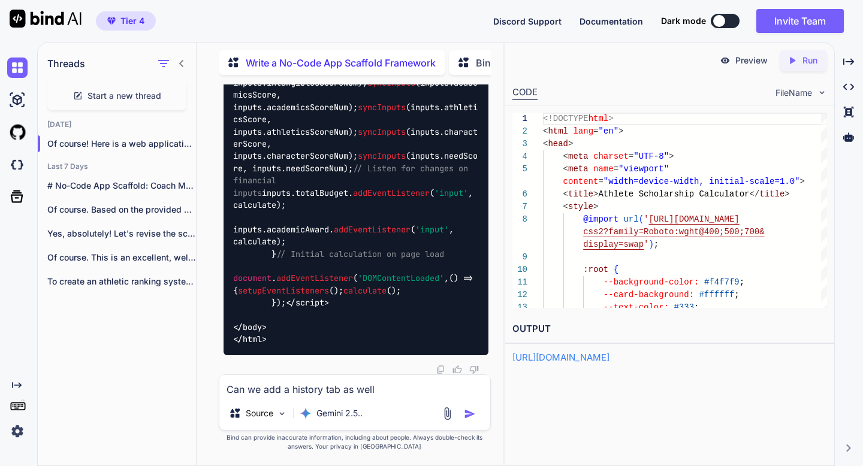
type textarea "x"
type textarea "Can we add a history tab as well a"
type textarea "x"
type textarea "Can we add a history tab as well as"
type textarea "x"
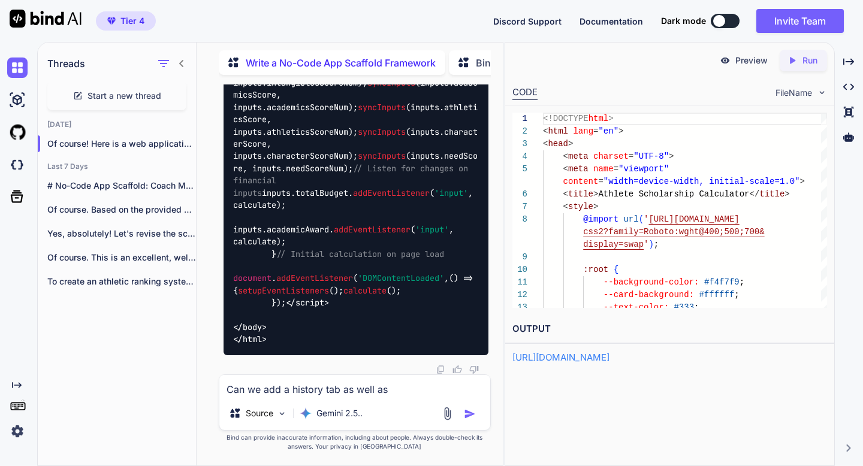
type textarea "Can we add a history tab as well as"
type textarea "x"
type textarea "Can we add a history tab as well as a"
type textarea "x"
type textarea "Can we add a history tab as well as a"
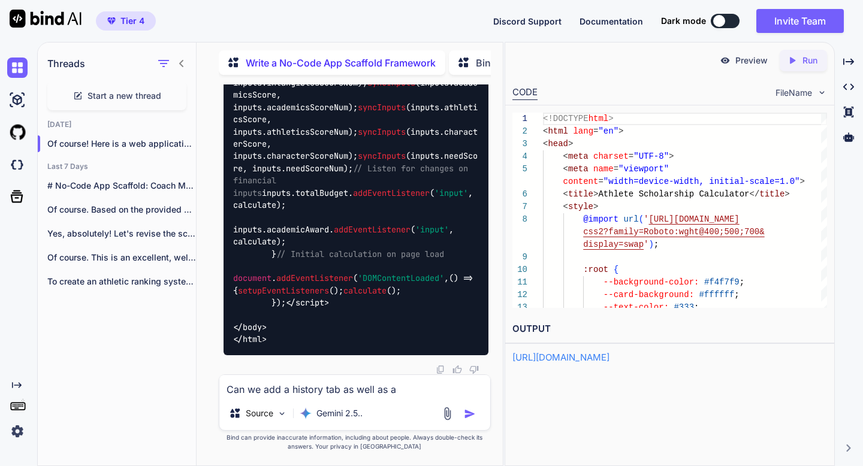
type textarea "x"
type textarea "Can we add a history tab as well as a a"
type textarea "x"
type textarea "Can we add a history tab as well as a ad"
type textarea "x"
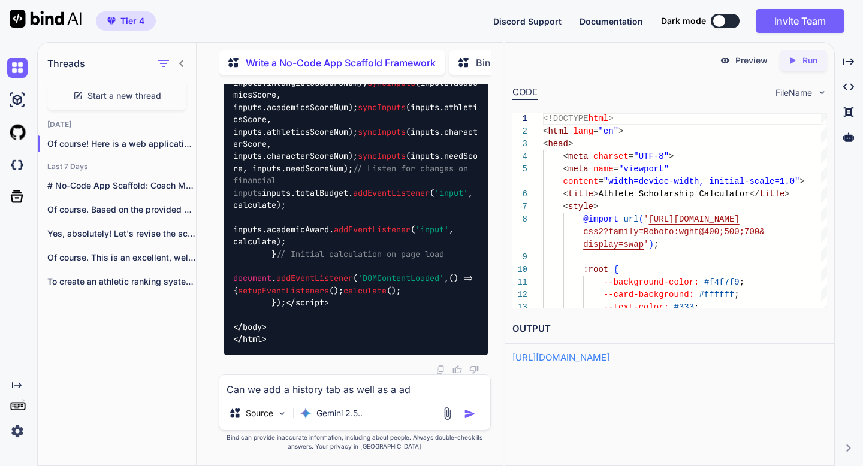
type textarea "Can we add a history tab as well as a add"
type textarea "x"
type textarea "Can we add a history tab as well as a add"
type textarea "x"
type textarea "Can we add a history tab as well as a add b"
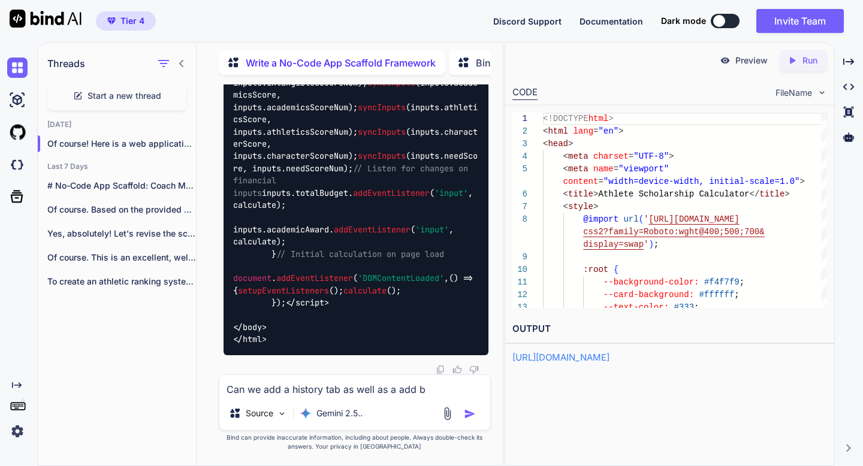
type textarea "x"
type textarea "Can we add a history tab as well as a add bu"
type textarea "x"
type textarea "Can we add a history tab as well as a add b"
type textarea "x"
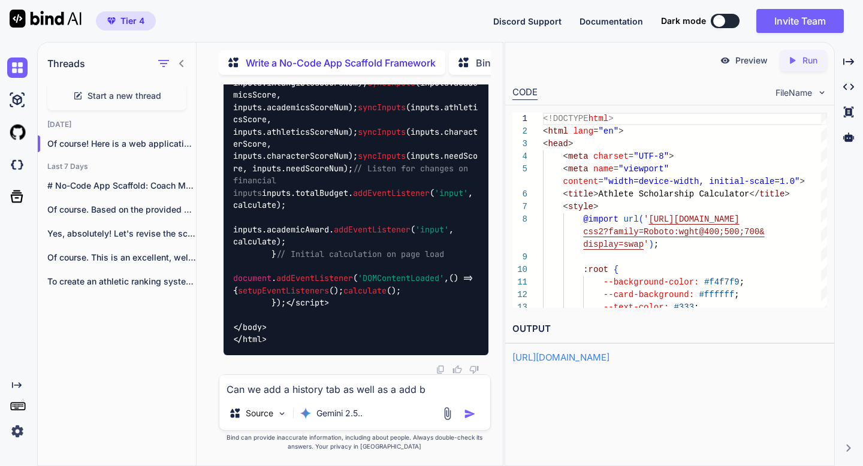
type textarea "Can we add a history tab as well as a add bu"
type textarea "x"
type textarea "Can we add a history tab as well as a add but"
type textarea "x"
type textarea "Can we add a history tab as well as a add button"
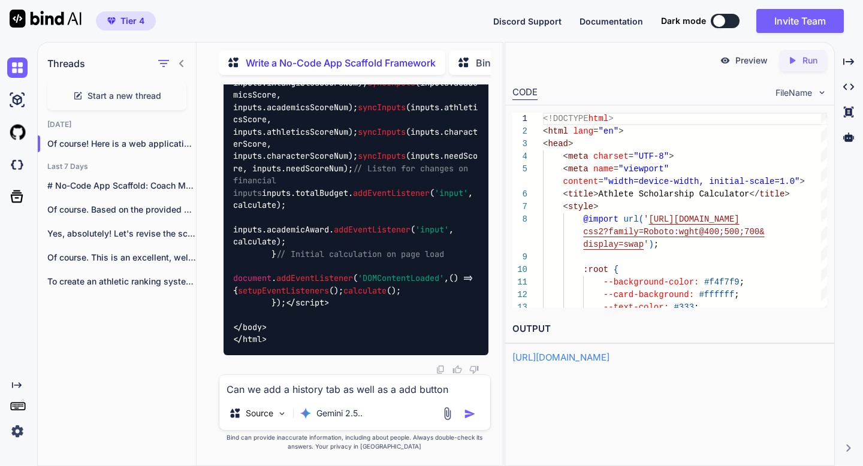
click at [473, 415] on img "button" at bounding box center [470, 414] width 12 height 12
type textarea "x"
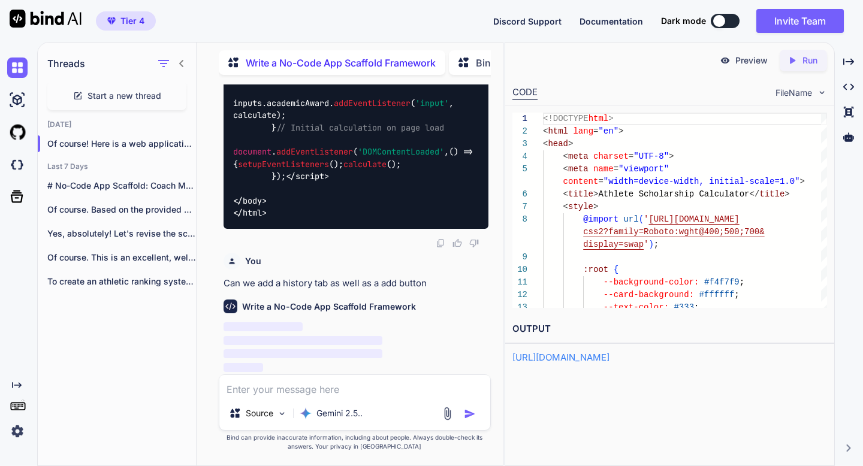
scroll to position [8485, 0]
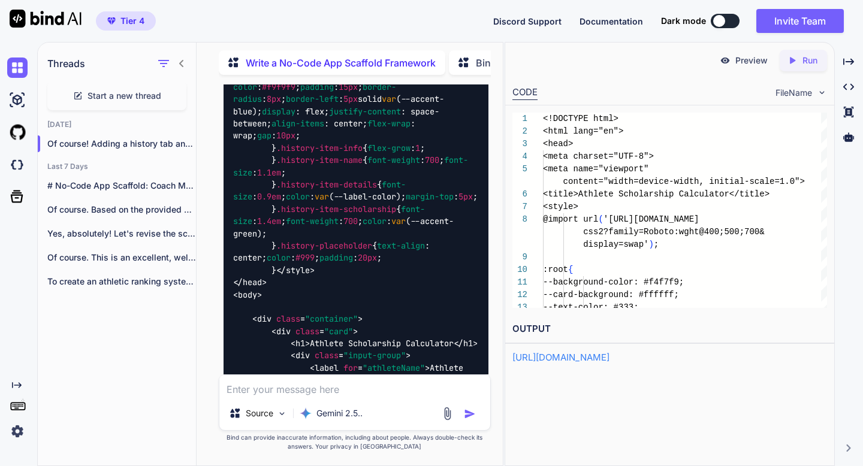
type textarea "x"
type textarea "document.addEventListener('DOMContentLoaded', () => { setupEventListeners(); ca…"
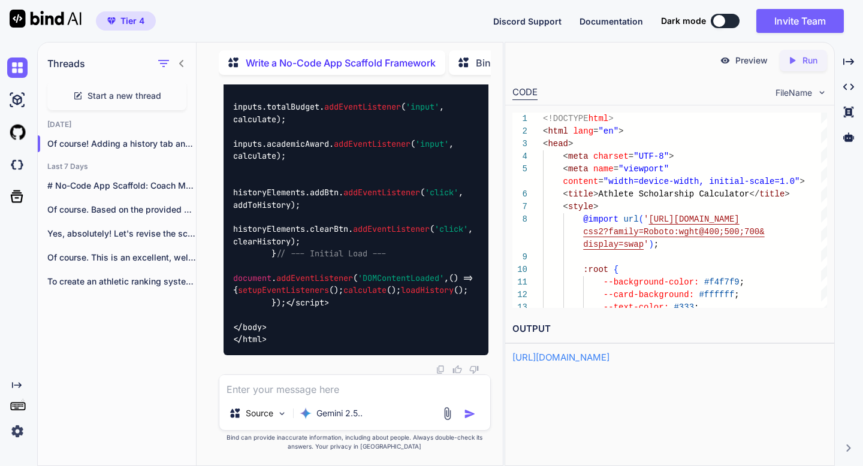
scroll to position [12886, 0]
click at [806, 57] on p "Run" at bounding box center [809, 61] width 15 height 12
click at [609, 355] on link "[URL][DOMAIN_NAME]" at bounding box center [560, 357] width 97 height 11
click at [277, 393] on textarea at bounding box center [354, 386] width 271 height 22
type textarea "x"
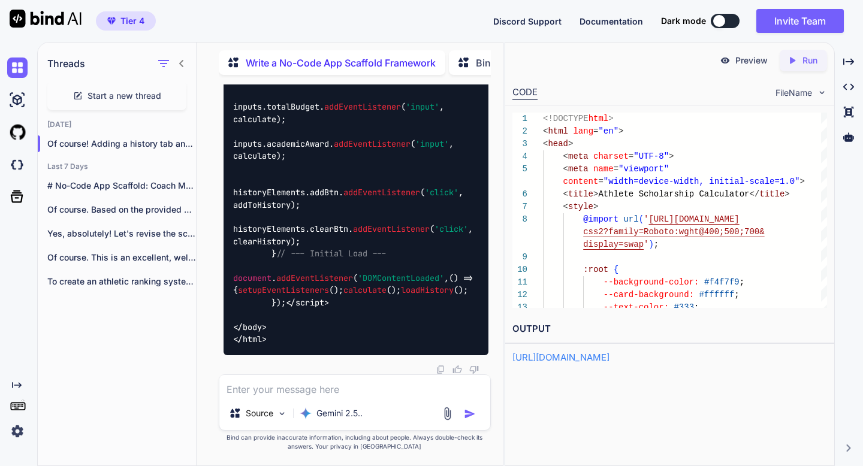
type textarea "l"
type textarea "x"
type textarea "le"
type textarea "x"
type textarea "let"
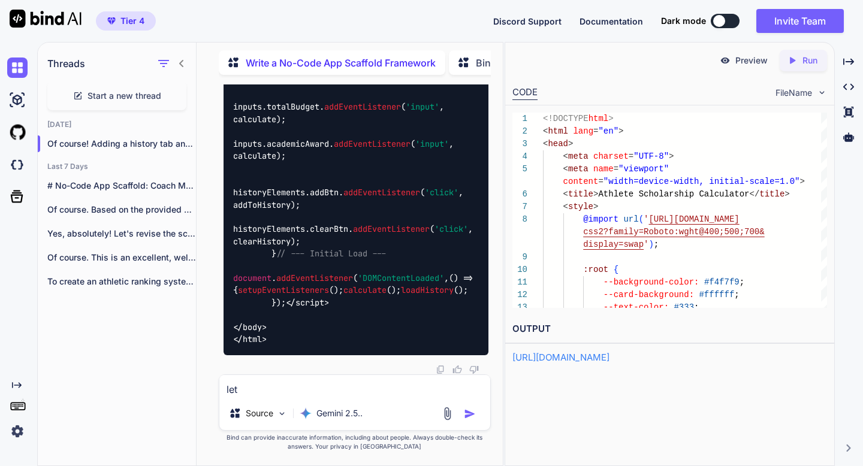
type textarea "x"
type textarea "lets"
type textarea "x"
type textarea "lets"
type textarea "x"
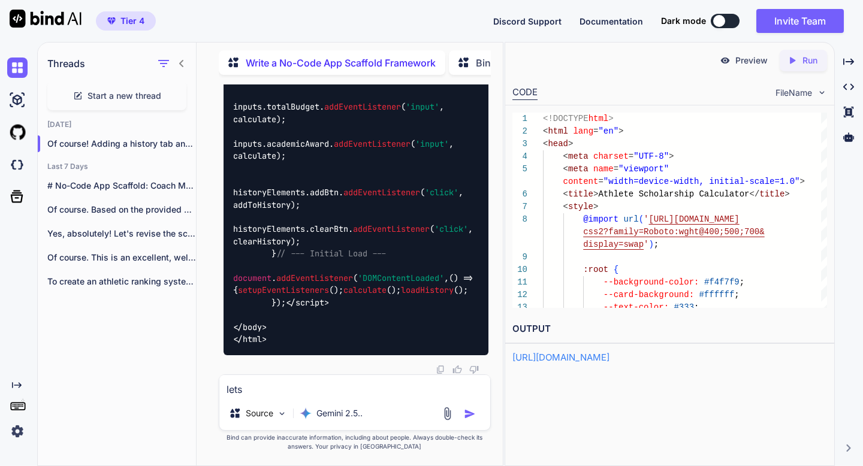
type textarea "lets"
type textarea "x"
type textarea "let"
type textarea "x"
type textarea "le"
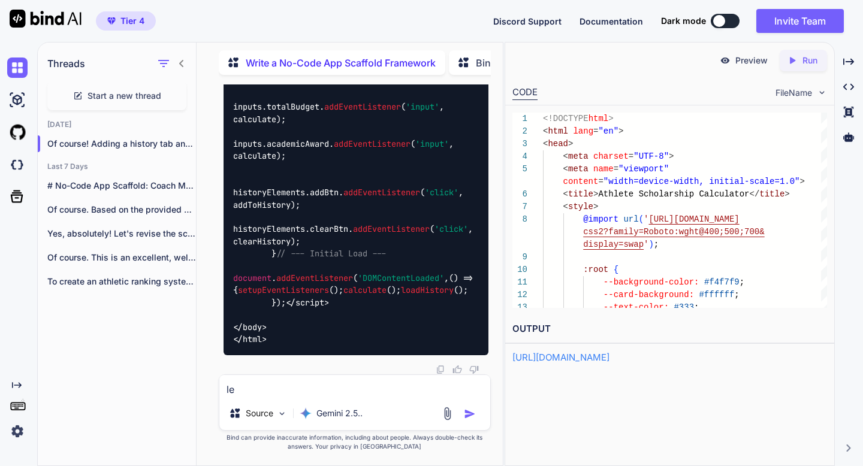
type textarea "x"
type textarea "l"
type textarea "x"
type textarea "Mon"
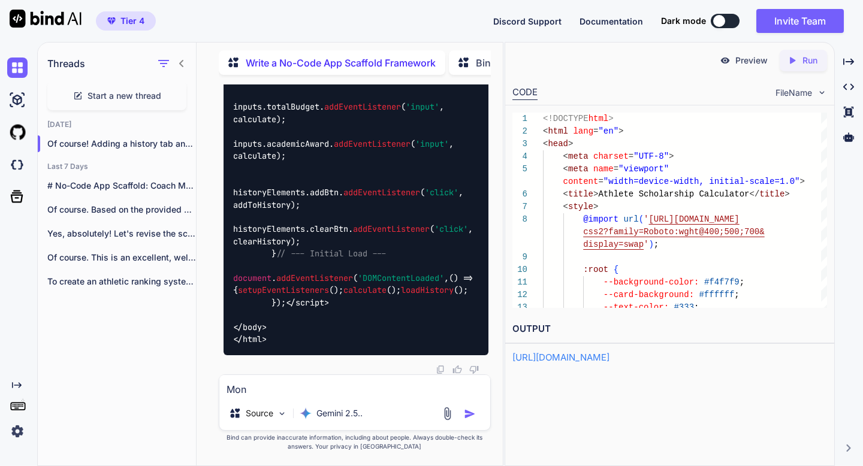
type textarea "x"
type textarea "Mont"
type textarea "x"
type textarea "Montere"
type textarea "x"
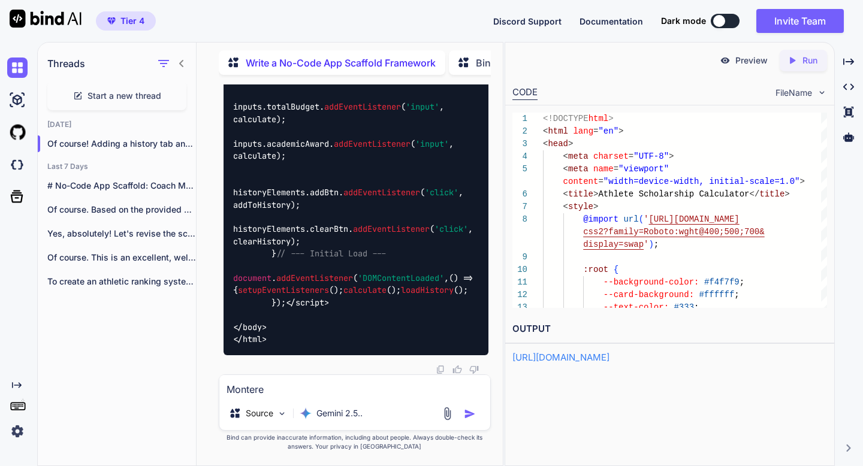
type textarea "Monterey"
type textarea "x"
type textarea "Monte rise"
click at [261, 384] on textarea "Monte rise" at bounding box center [354, 386] width 271 height 22
type textarea "x"
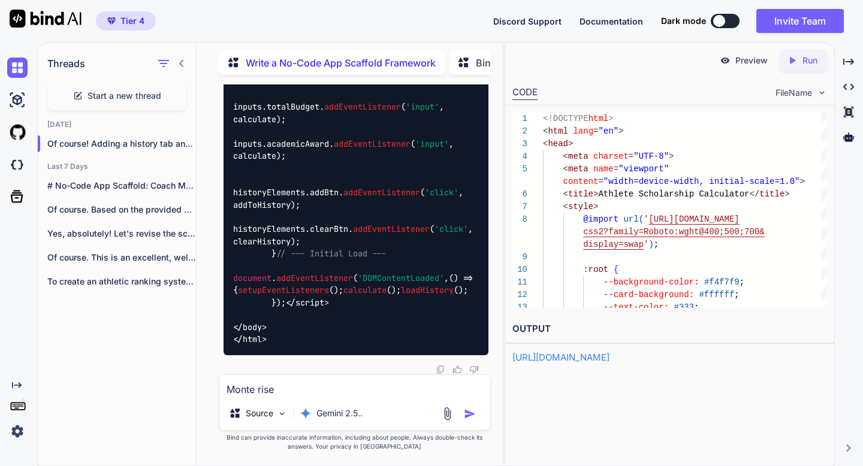
type textarea "Monte rMonte riseise"
click at [261, 384] on textarea "Monte rMonte riseise" at bounding box center [354, 386] width 271 height 22
type textarea "x"
click at [286, 387] on textarea at bounding box center [354, 386] width 271 height 22
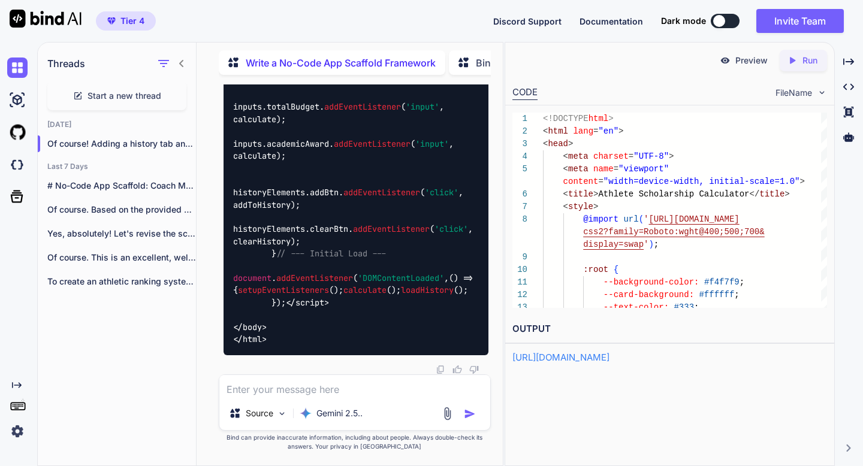
type textarea "x"
type textarea "I"
type textarea "x"
type textarea "I"
type textarea "x"
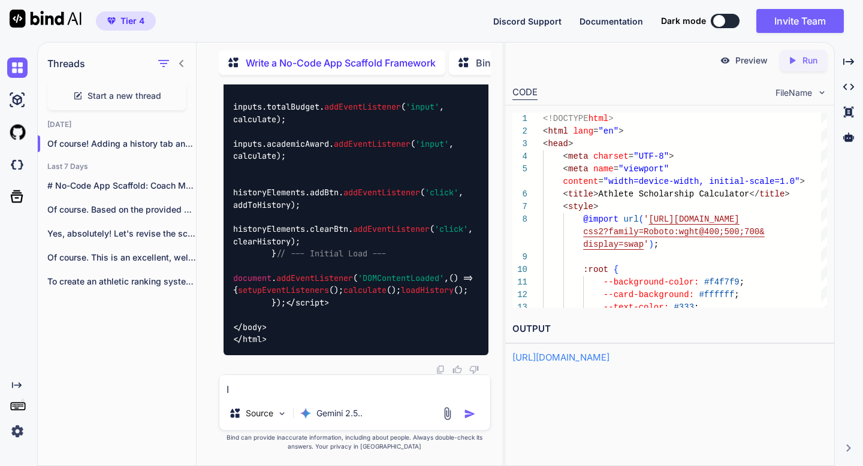
type textarea "I w"
type textarea "x"
type textarea "I wa"
type textarea "x"
type textarea "I wan"
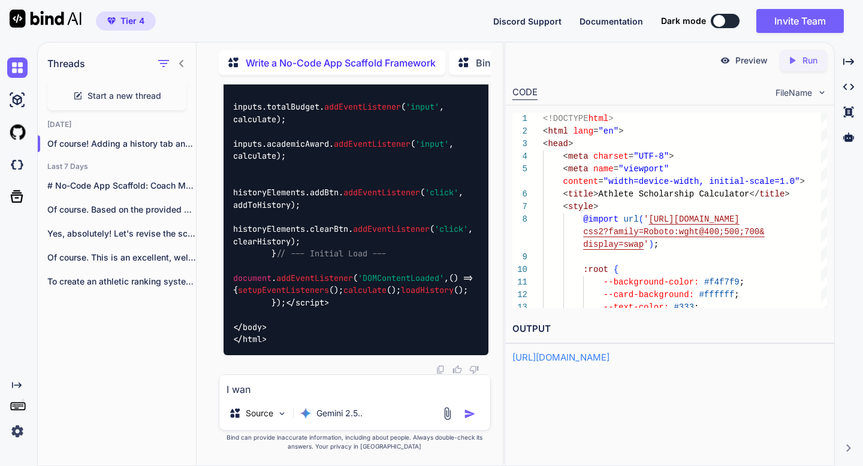
type textarea "x"
type textarea "I want"
type textarea "x"
type textarea "I want"
type textarea "x"
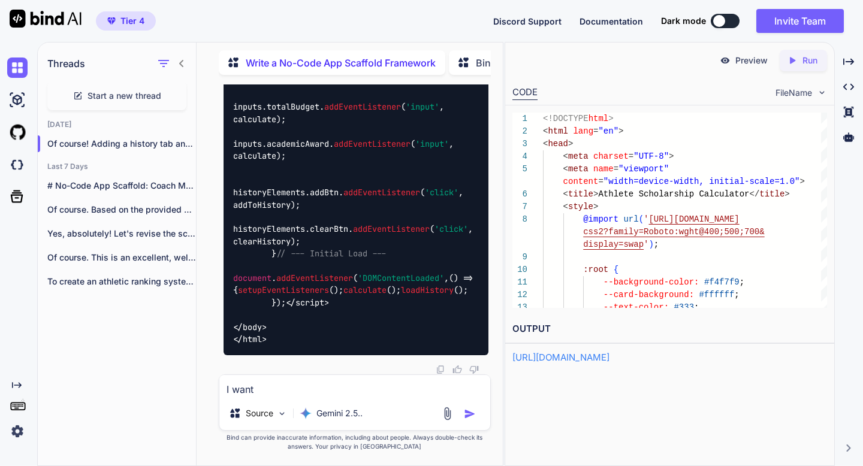
type textarea "I want t"
type textarea "x"
type textarea "I want"
type textarea "x"
type textarea "I want y"
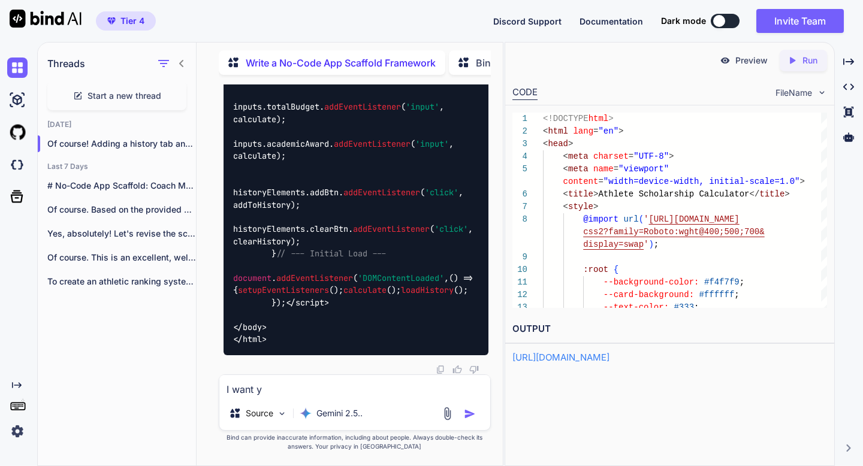
type textarea "x"
type textarea "I want yo"
type textarea "x"
type textarea "I want you"
type textarea "x"
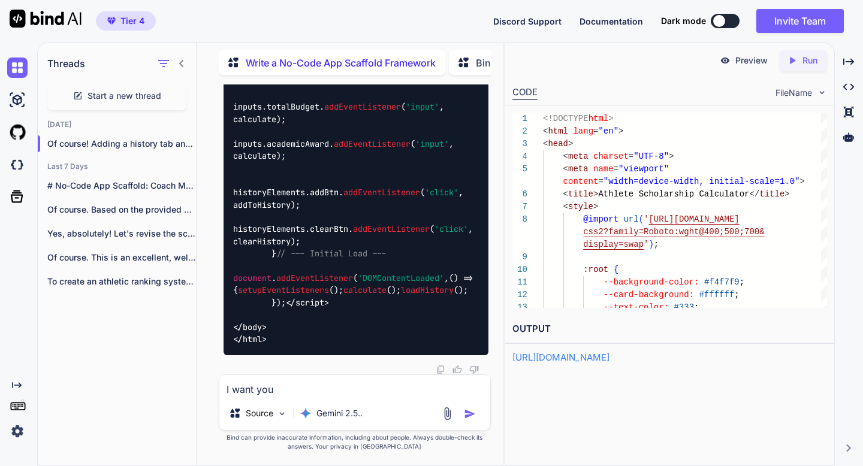
type textarea "I want you t"
type textarea "x"
type textarea "I want you tu"
type textarea "x"
type textarea "I want you tu"
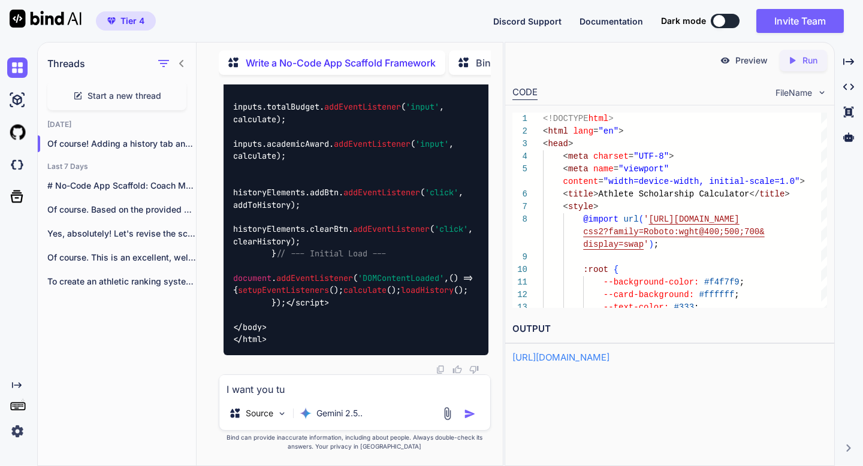
type textarea "x"
type textarea "I want you tu"
type textarea "x"
type textarea "I want you t"
type textarea "x"
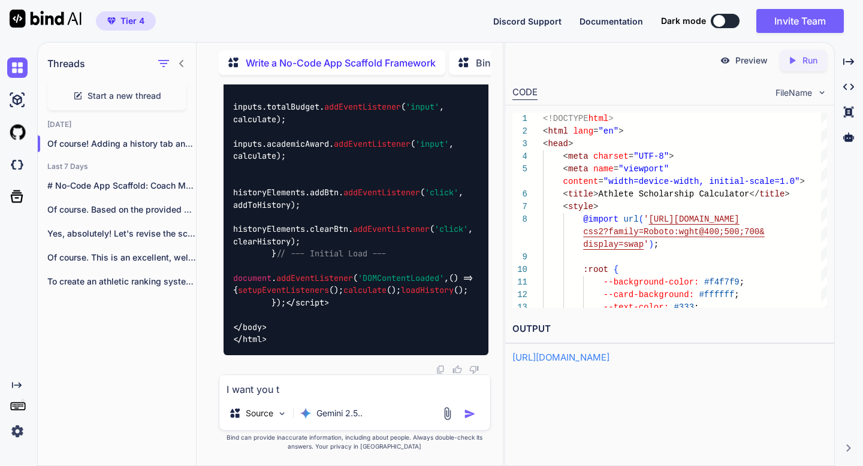
type textarea "I want you to"
type textarea "x"
type textarea "I want you to"
type textarea "x"
type textarea "I want you to u"
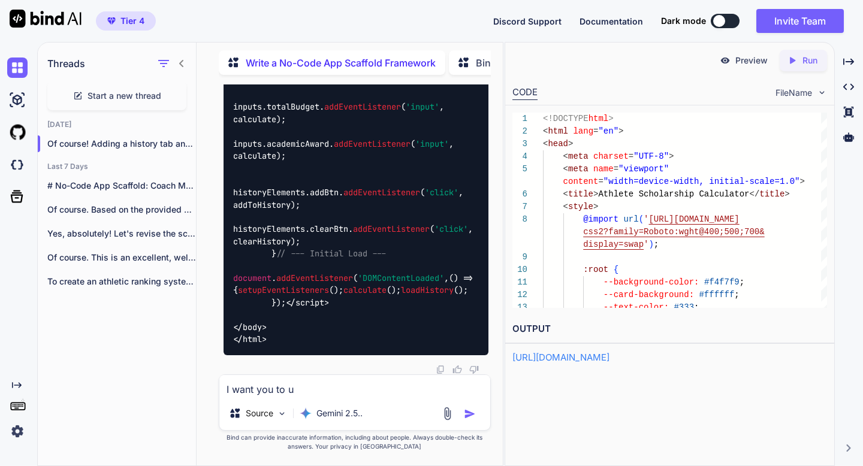
type textarea "x"
type textarea "I want you to us"
type textarea "x"
type textarea "I want you to use"
type textarea "x"
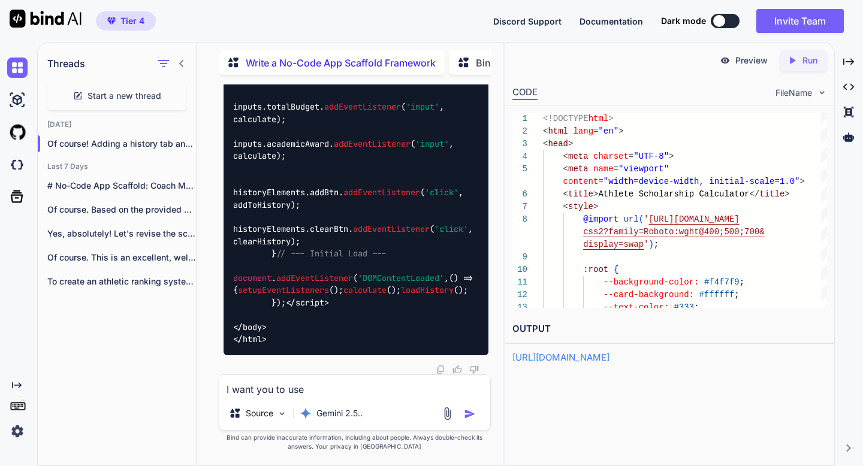
type textarea "I want you to use"
type textarea "x"
type textarea "I want you to use t"
type textarea "x"
type textarea "I want you to use th"
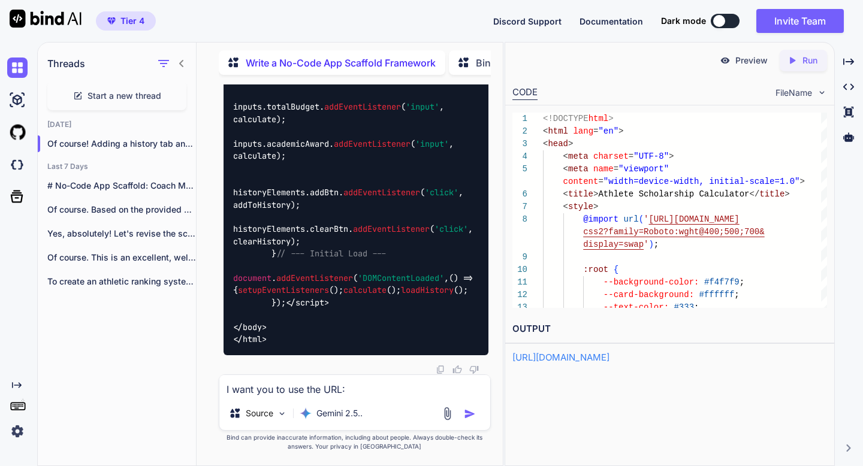
paste textarea "[URL][DOMAIN_NAME]"
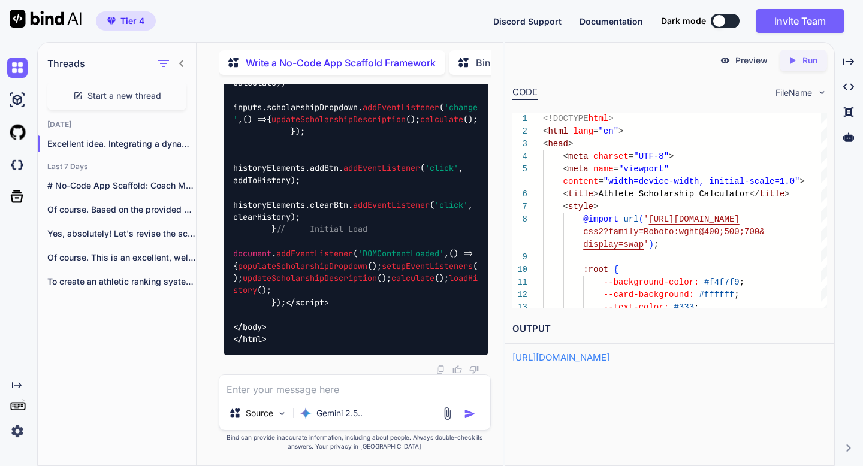
scroll to position [23387, 0]
click at [793, 62] on icon "Created with Pixso." at bounding box center [792, 60] width 11 height 11
click at [609, 361] on link "[URL][DOMAIN_NAME]" at bounding box center [560, 357] width 97 height 11
click at [445, 411] on img at bounding box center [447, 414] width 14 height 14
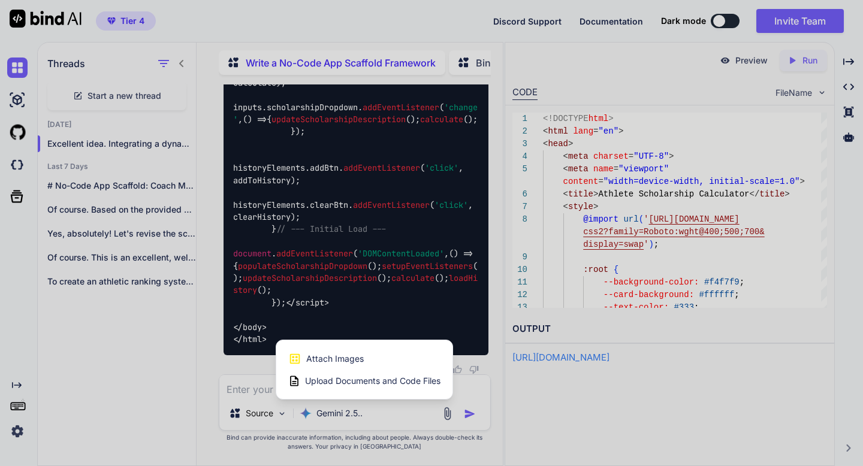
click at [361, 362] on span "Attach Images" at bounding box center [335, 359] width 58 height 12
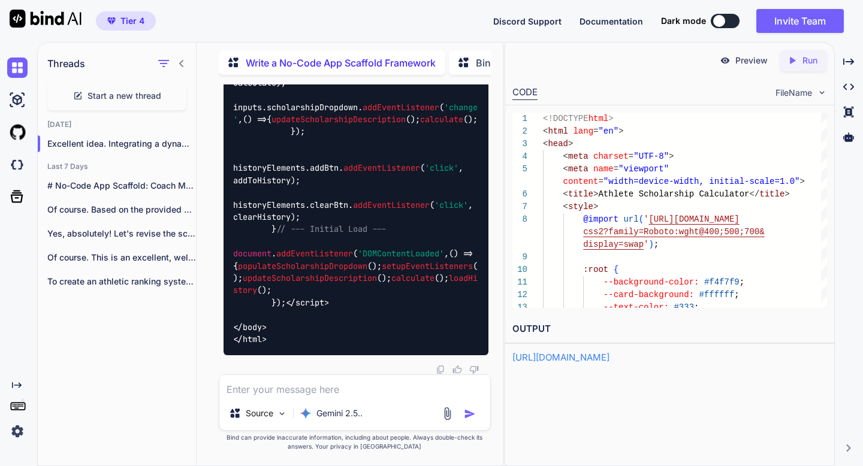
click at [448, 412] on img at bounding box center [447, 414] width 14 height 14
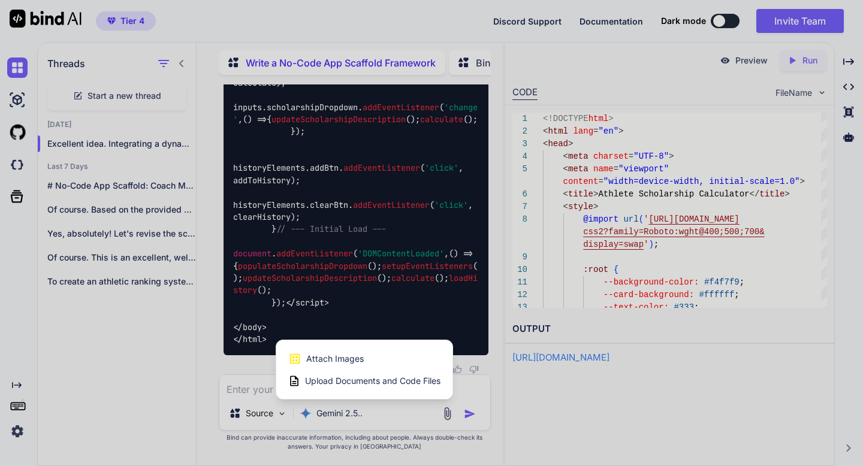
click at [373, 355] on div "Attach Images Image attachments are only supported in Claude and Gemini models." at bounding box center [364, 359] width 152 height 23
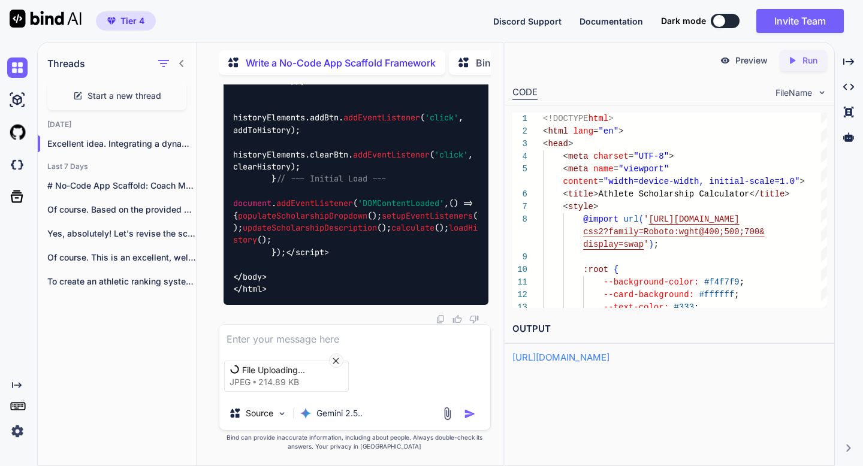
click at [306, 338] on textarea at bounding box center [354, 336] width 271 height 22
click at [318, 336] on textarea "Update UI/" at bounding box center [354, 336] width 271 height 22
click at [206, 228] on div "You Write a No-Code App Scaffold Framework This evergreen problem map effective…" at bounding box center [354, 274] width 297 height 381
click at [467, 409] on img "button" at bounding box center [470, 414] width 12 height 12
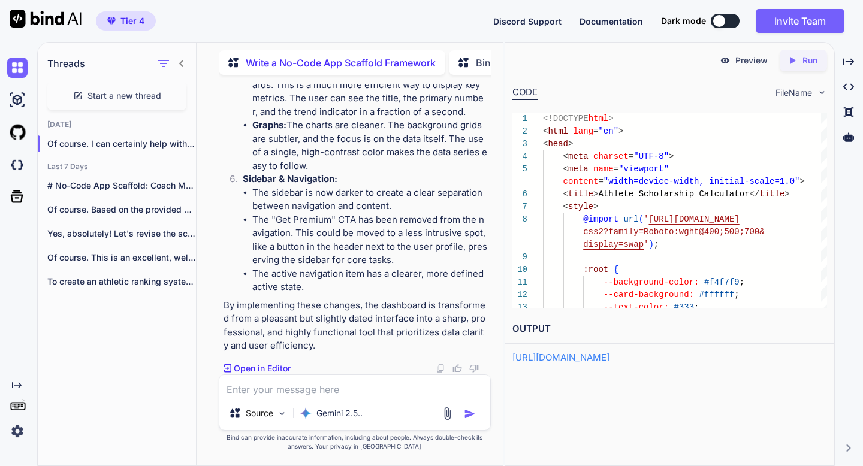
scroll to position [29719, 0]
click at [796, 58] on icon "Created with Pixso." at bounding box center [792, 60] width 11 height 11
click at [609, 357] on link "[URL][DOMAIN_NAME]" at bounding box center [560, 357] width 97 height 11
click at [734, 59] on div "Preview" at bounding box center [743, 61] width 67 height 22
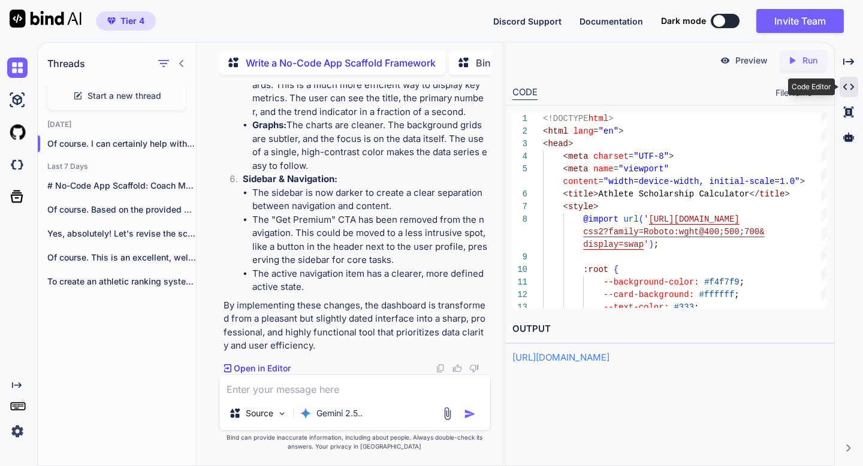
click at [849, 91] on icon "Created with Pixso." at bounding box center [848, 87] width 11 height 11
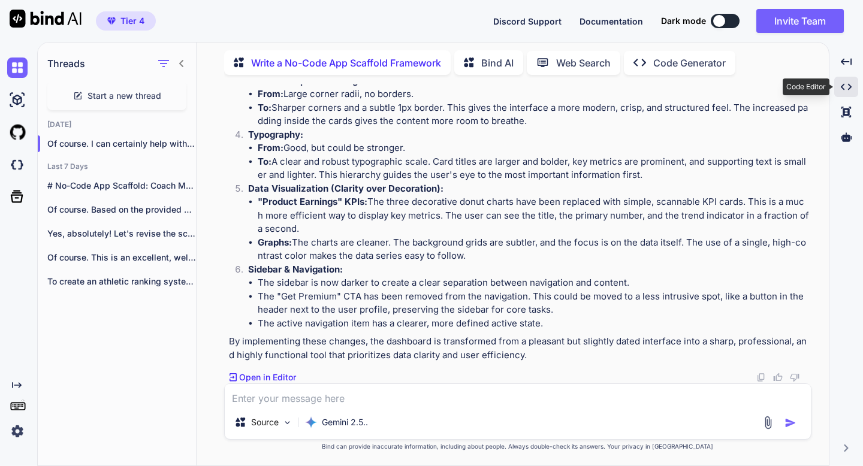
scroll to position [23513, 0]
click at [847, 91] on icon "Created with Pixso." at bounding box center [846, 87] width 11 height 11
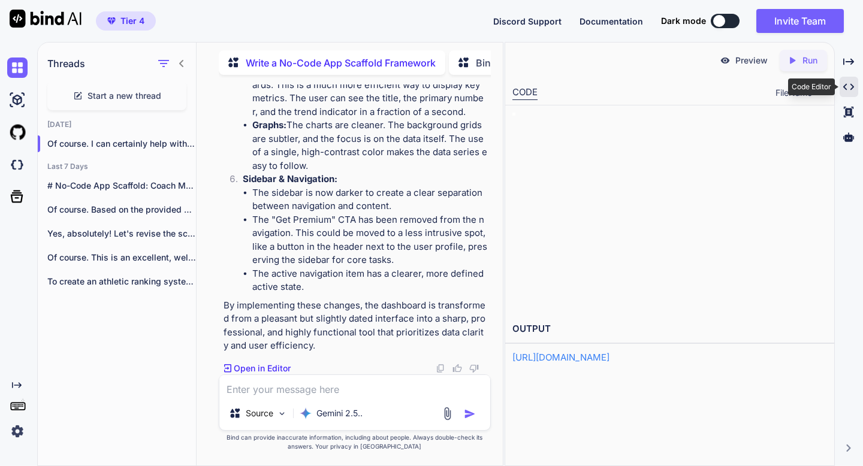
scroll to position [29953, 0]
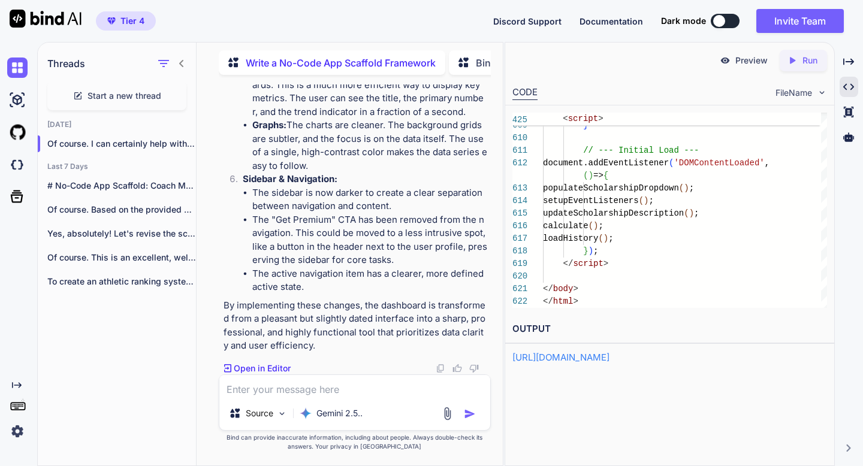
click at [318, 394] on textarea at bounding box center [354, 386] width 271 height 22
click at [468, 412] on img "button" at bounding box center [470, 414] width 12 height 12
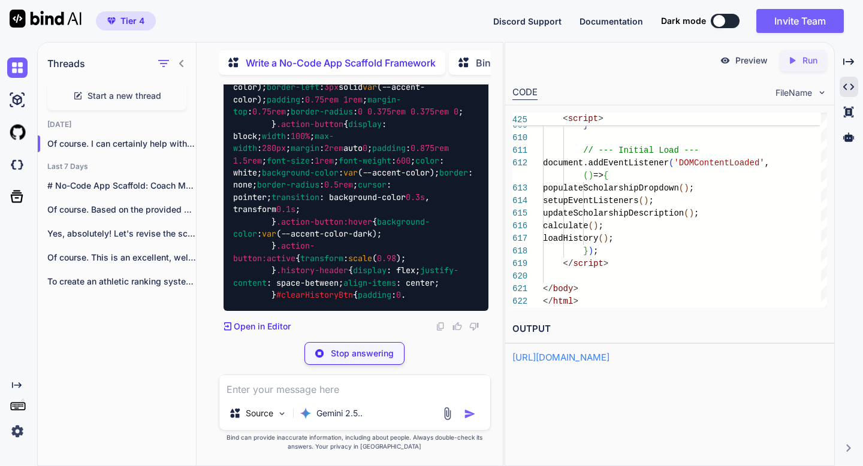
scroll to position [30744, 0]
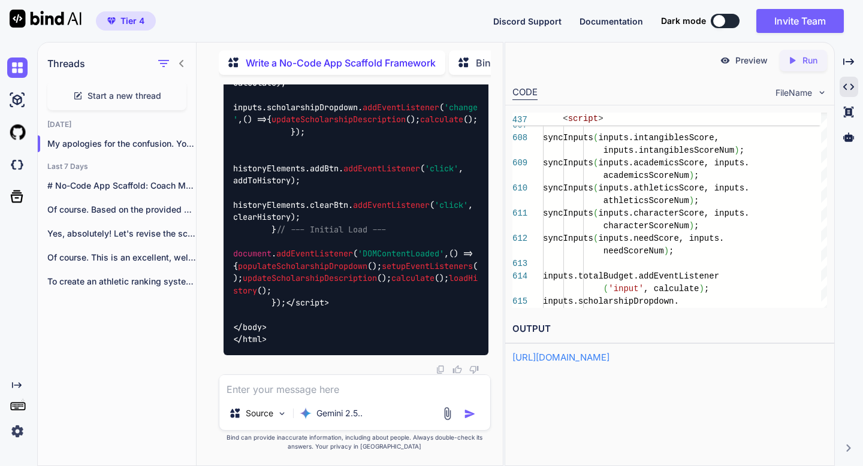
click at [813, 64] on p "Run" at bounding box center [809, 61] width 15 height 12
click at [575, 362] on link "[URL][DOMAIN_NAME]" at bounding box center [560, 357] width 97 height 11
click at [267, 393] on textarea at bounding box center [354, 386] width 271 height 22
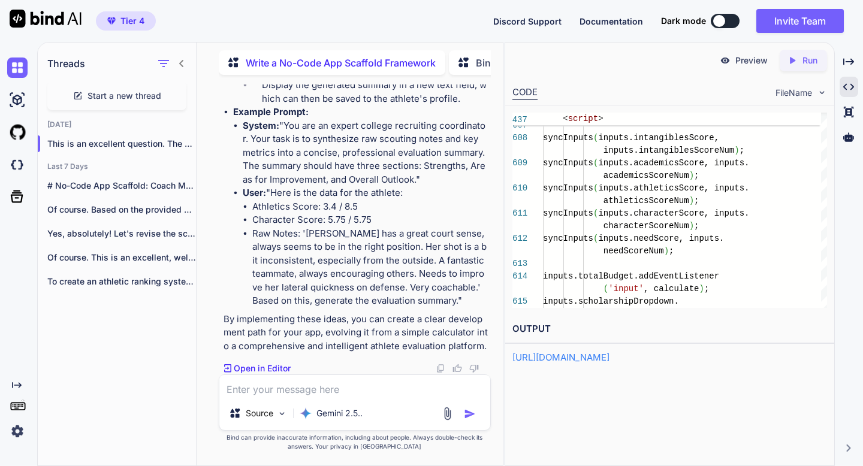
scroll to position [43300, 0]
click at [806, 60] on p "Run" at bounding box center [809, 61] width 15 height 12
click at [609, 360] on link "[URL][DOMAIN_NAME]" at bounding box center [560, 357] width 97 height 11
click at [321, 387] on textarea at bounding box center [354, 386] width 271 height 22
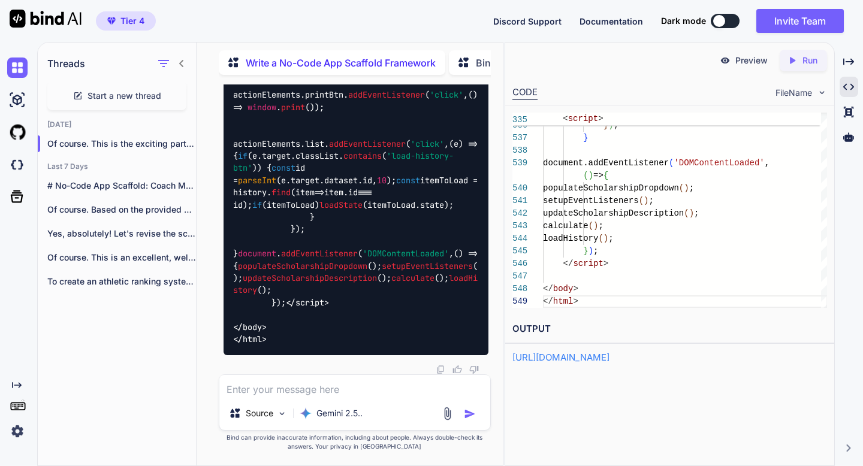
scroll to position [50430, 0]
click at [796, 59] on icon "Created with Pixso." at bounding box center [792, 60] width 11 height 11
click at [609, 358] on link "[URL][DOMAIN_NAME]" at bounding box center [560, 357] width 97 height 11
click at [253, 390] on textarea at bounding box center [354, 386] width 271 height 22
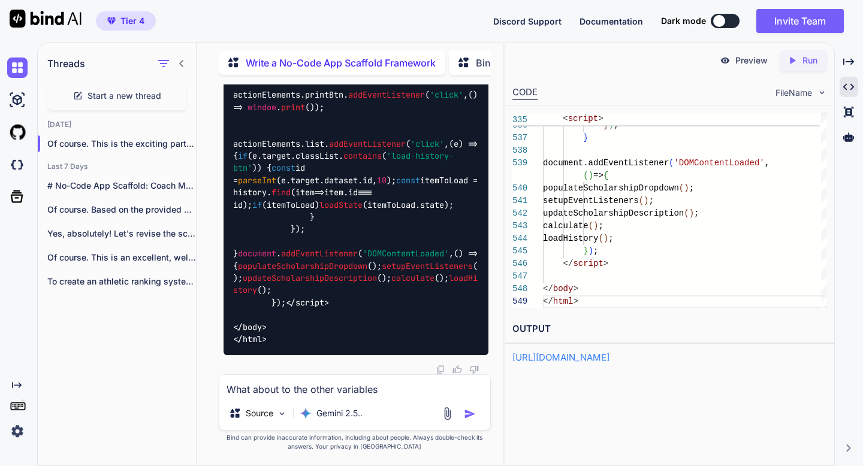
click at [169, 365] on div "Threads Start a new thread [DATE] Of course. This is the exciting part whe... L…" at bounding box center [117, 253] width 159 height 425
click at [413, 382] on textarea "What about to the other variables" at bounding box center [354, 386] width 271 height 22
click at [410, 385] on textarea "What about to the other variables" at bounding box center [354, 386] width 271 height 22
click at [466, 415] on img "button" at bounding box center [470, 414] width 12 height 12
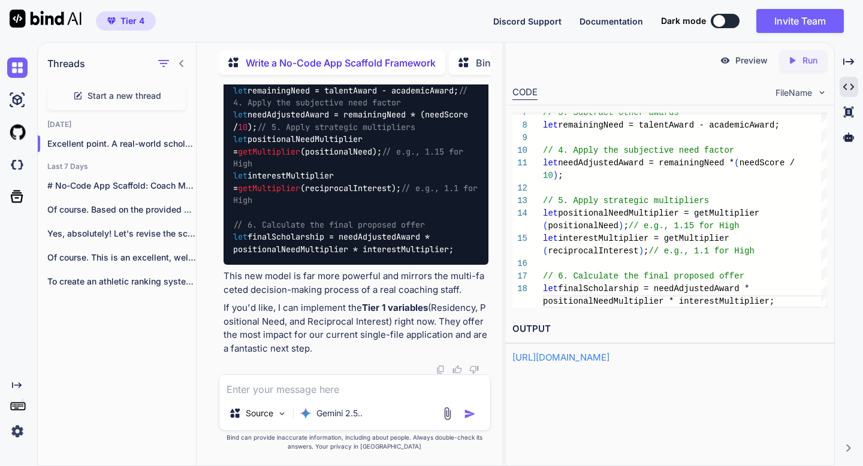
scroll to position [54941, 0]
click at [796, 66] on div "Created with Pixso. Run" at bounding box center [803, 61] width 47 height 22
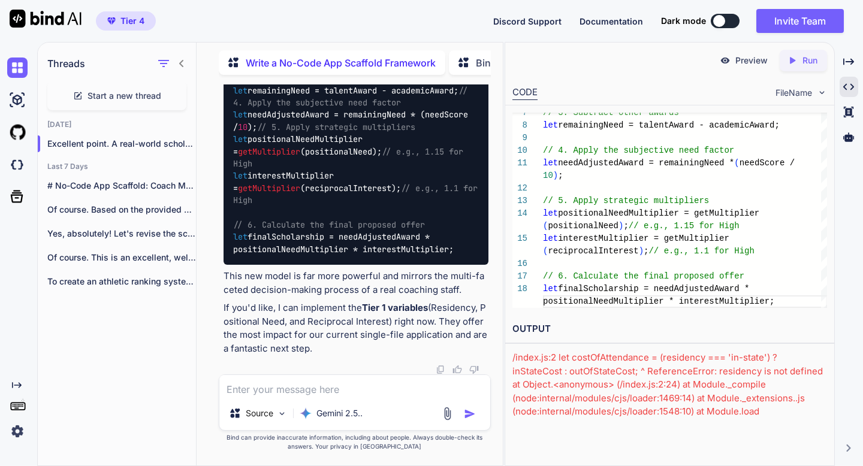
scroll to position [55456, 0]
click at [369, 389] on textarea at bounding box center [354, 386] width 271 height 22
click at [470, 413] on img "button" at bounding box center [470, 414] width 12 height 12
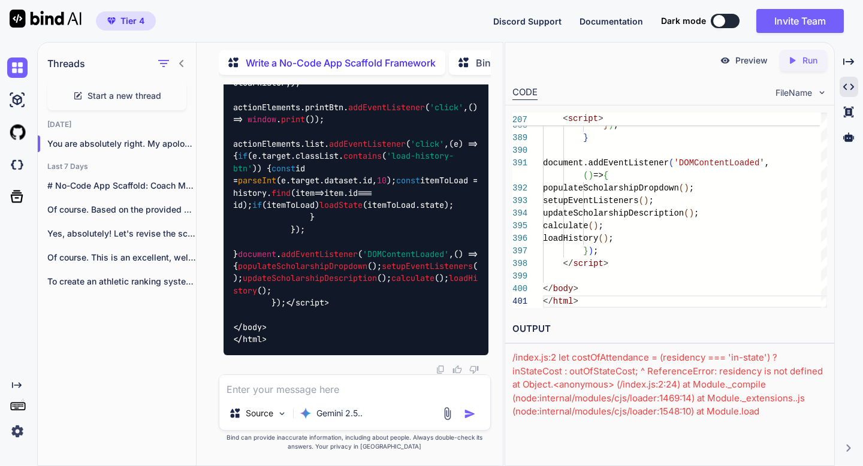
scroll to position [56689, 0]
click at [791, 65] on icon "Created with Pixso." at bounding box center [792, 60] width 11 height 11
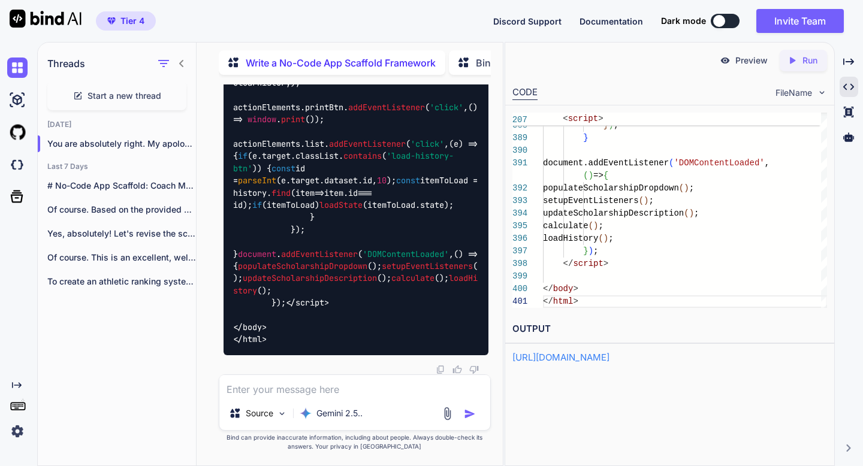
click at [609, 362] on link "[URL][DOMAIN_NAME]" at bounding box center [560, 357] width 97 height 11
click at [239, 388] on textarea at bounding box center [354, 386] width 271 height 22
click at [434, 388] on textarea "There needs to be a please to set custom sclopships" at bounding box center [354, 386] width 271 height 22
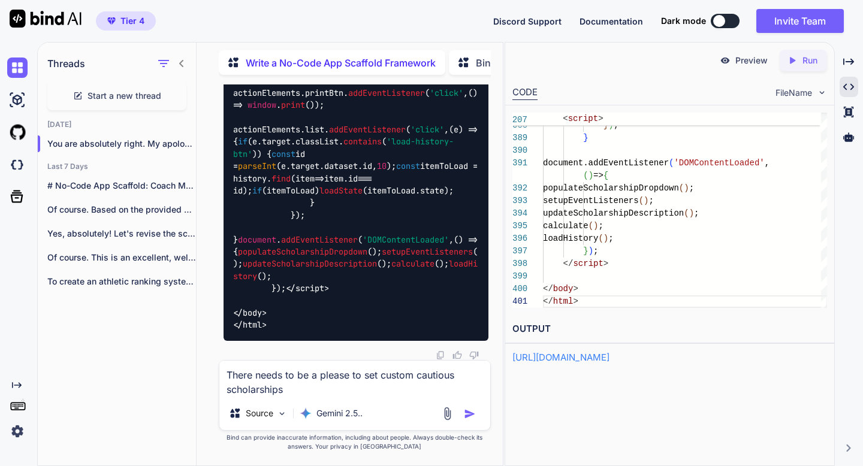
click at [424, 373] on textarea "There needs to be a please to set custom cautious scholarships" at bounding box center [354, 379] width 271 height 36
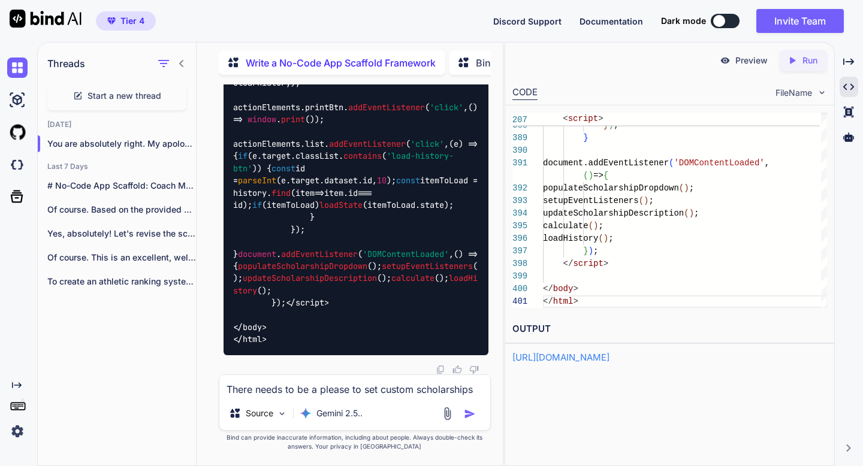
click at [482, 390] on textarea "There needs to be a please to set custom scholarships" at bounding box center [354, 386] width 271 height 22
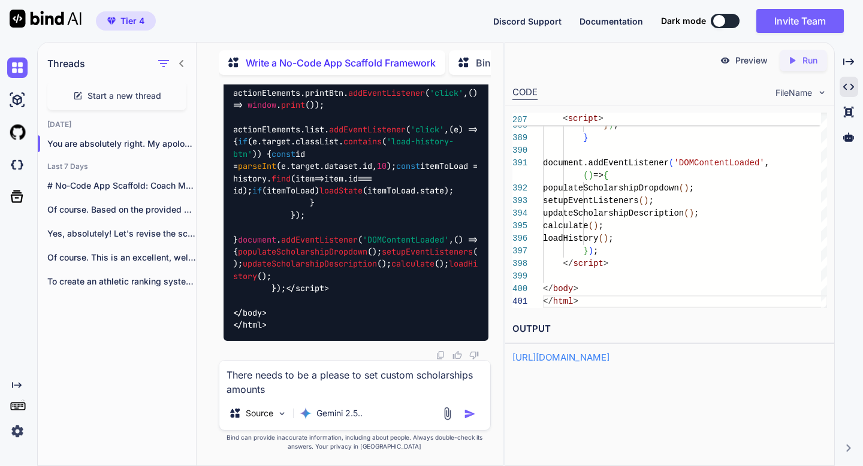
click at [467, 412] on img "button" at bounding box center [470, 414] width 12 height 12
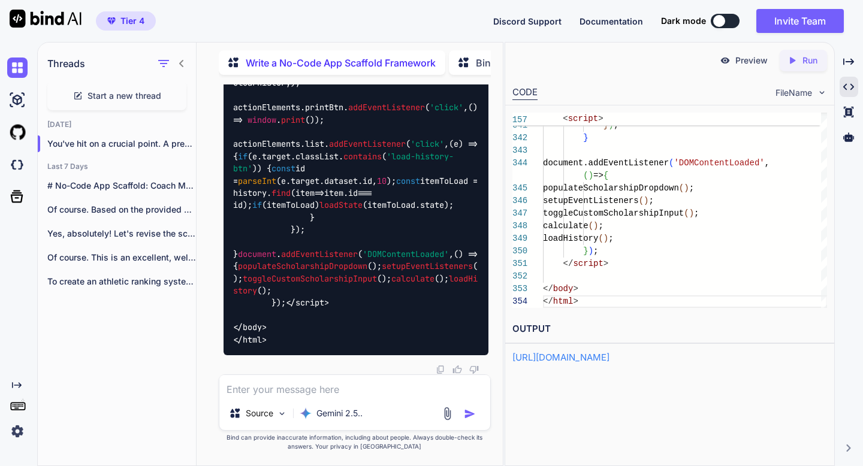
scroll to position [67469, 0]
click at [789, 61] on icon "Created with Pixso." at bounding box center [792, 60] width 11 height 11
click at [609, 361] on link "[URL][DOMAIN_NAME]" at bounding box center [560, 357] width 97 height 11
click at [445, 412] on img at bounding box center [447, 414] width 14 height 14
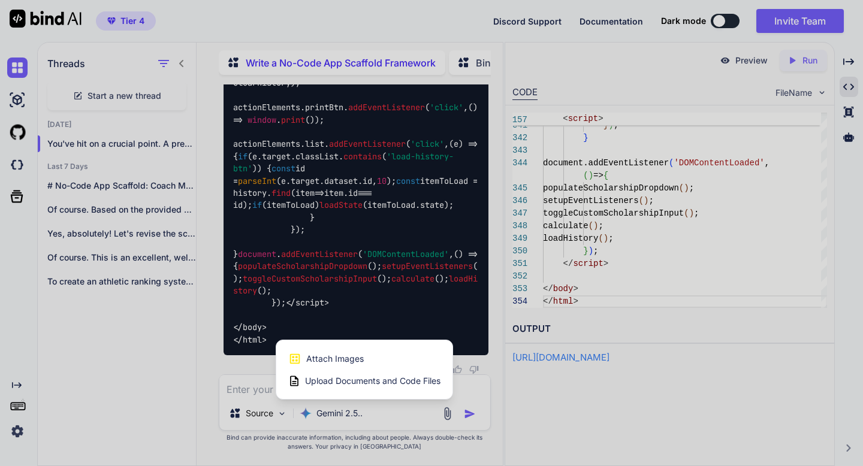
click at [346, 360] on span "Attach Images" at bounding box center [335, 359] width 58 height 12
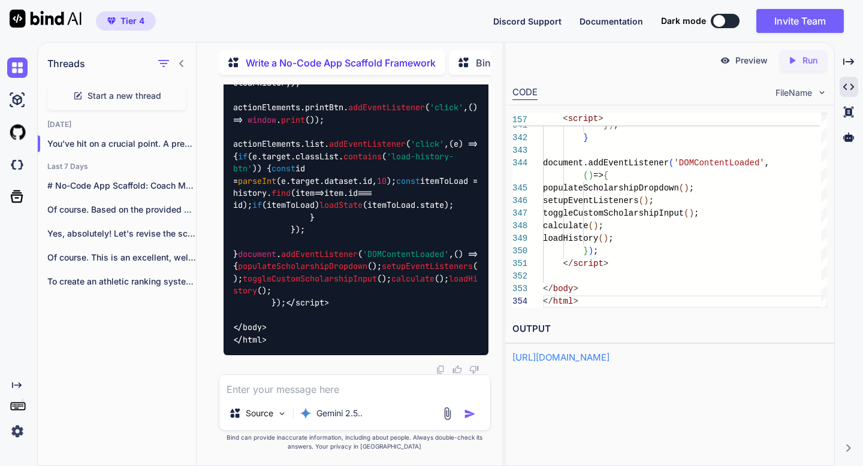
click at [448, 409] on img at bounding box center [447, 414] width 14 height 14
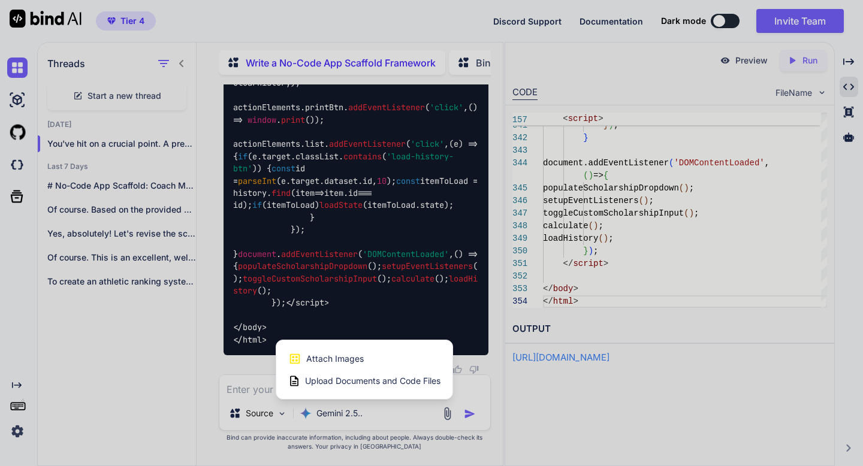
click at [370, 360] on div "Attach Images Image attachments are only supported in Claude and Gemini models." at bounding box center [364, 359] width 152 height 23
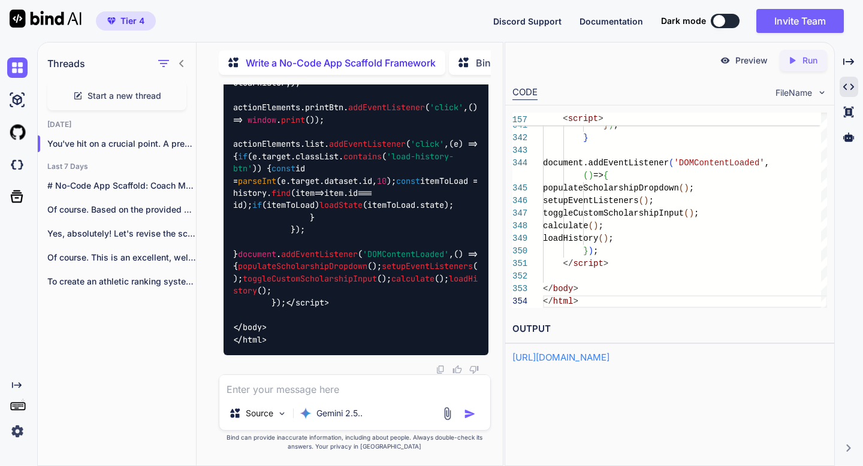
click at [447, 414] on img at bounding box center [447, 414] width 14 height 14
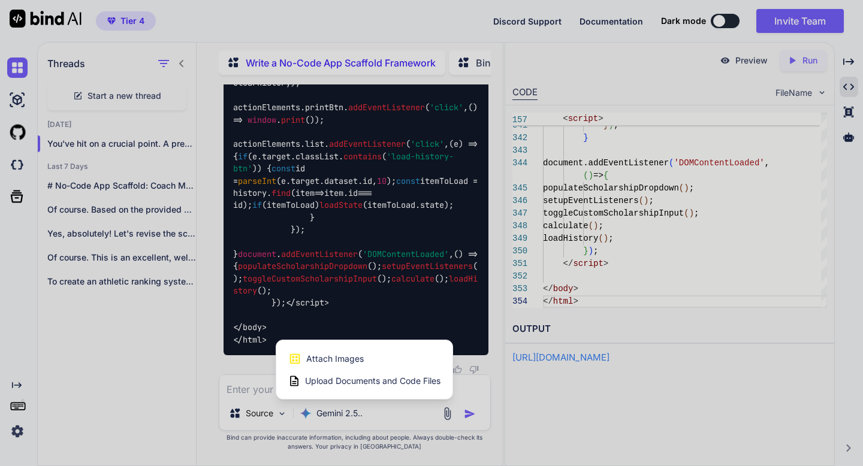
click at [378, 361] on div "Attach Images Image attachments are only supported in Claude and Gemini models." at bounding box center [364, 359] width 152 height 23
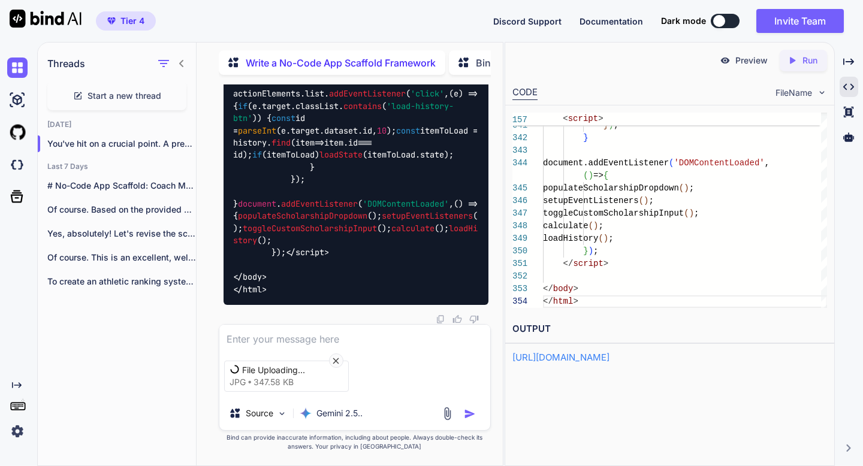
click at [280, 336] on textarea at bounding box center [354, 336] width 271 height 22
click at [214, 252] on div "You Write a No-Code App Scaffold Framework This evergreen problem map effective…" at bounding box center [354, 274] width 297 height 381
click at [413, 339] on textarea "I want to add this scholarship grid" at bounding box center [354, 336] width 271 height 22
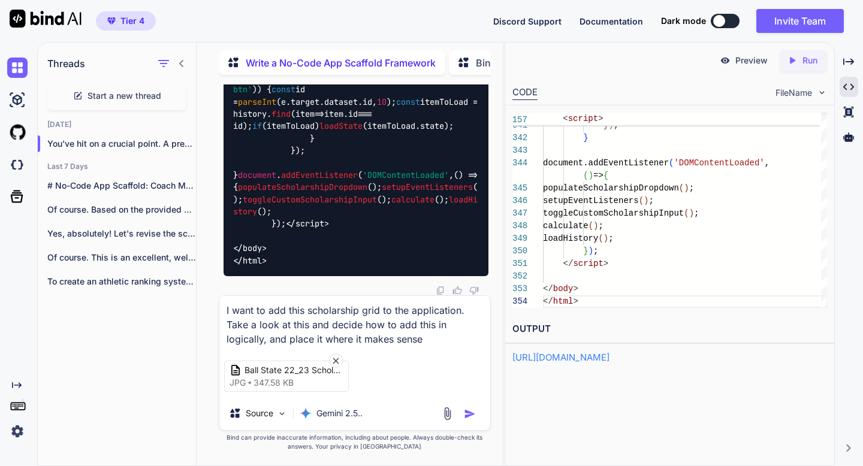
click at [211, 274] on div "You Write a No-Code App Scaffold Framework This evergreen problem map effective…" at bounding box center [354, 274] width 297 height 381
click at [467, 412] on img "button" at bounding box center [470, 414] width 12 height 12
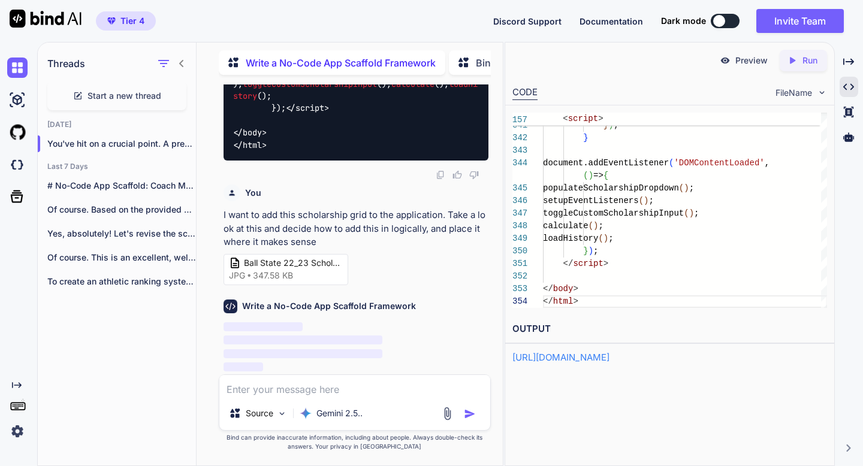
scroll to position [75018, 0]
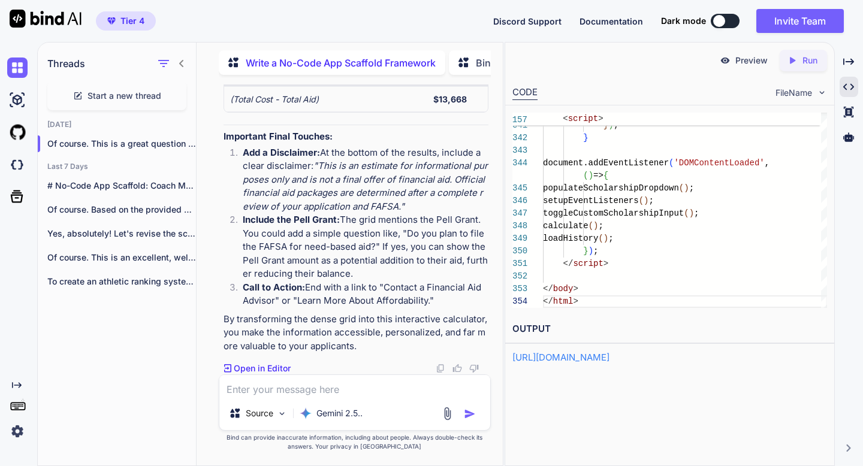
click at [800, 63] on icon "Created with Pixso." at bounding box center [795, 60] width 16 height 11
click at [579, 358] on link "[URL][DOMAIN_NAME]" at bounding box center [560, 357] width 97 height 11
click at [253, 397] on div "Source Gemini 2.5.." at bounding box center [355, 403] width 272 height 56
click at [253, 393] on textarea at bounding box center [354, 386] width 271 height 22
click at [212, 230] on div "You Write a No-Code App Scaffold Framework This evergreen problem map effective…" at bounding box center [354, 274] width 297 height 381
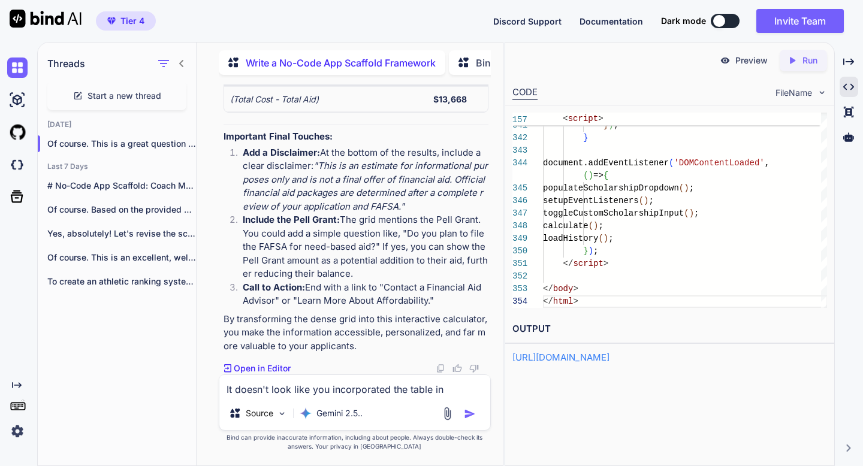
click at [470, 412] on img "button" at bounding box center [470, 414] width 12 height 12
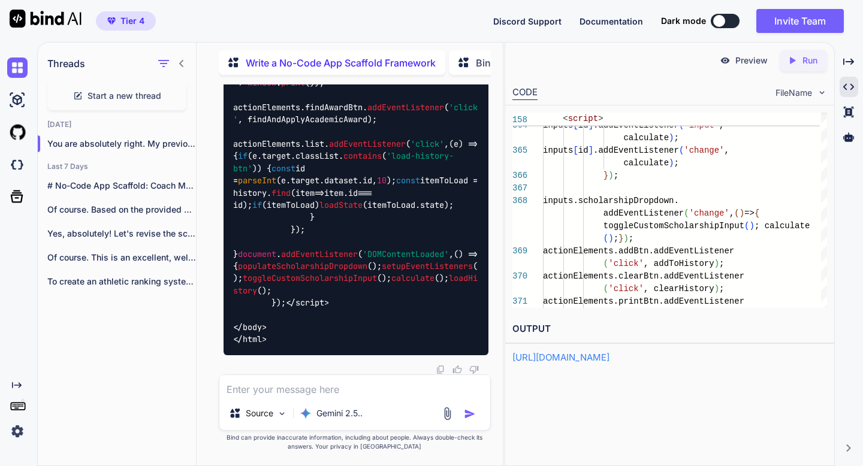
scroll to position [79376, 0]
click at [795, 54] on div "Created with Pixso. Run" at bounding box center [803, 61] width 47 height 22
click at [609, 353] on link "[URL][DOMAIN_NAME]" at bounding box center [560, 357] width 97 height 11
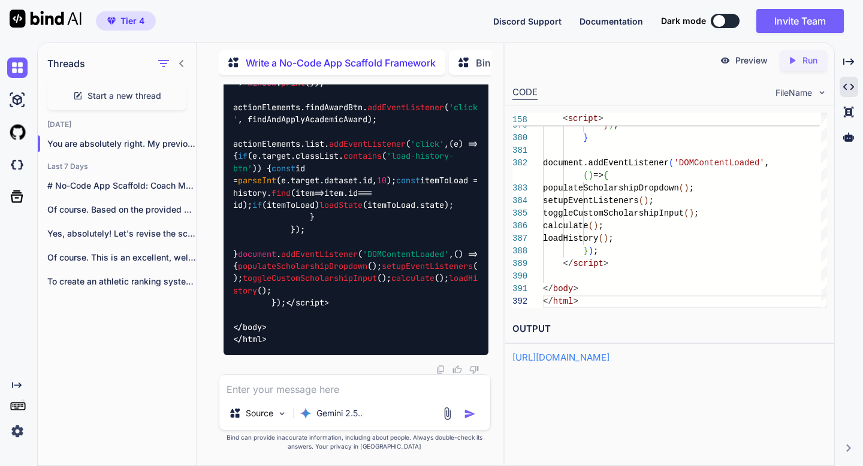
scroll to position [77653, 0]
click at [285, 392] on textarea at bounding box center [354, 386] width 271 height 22
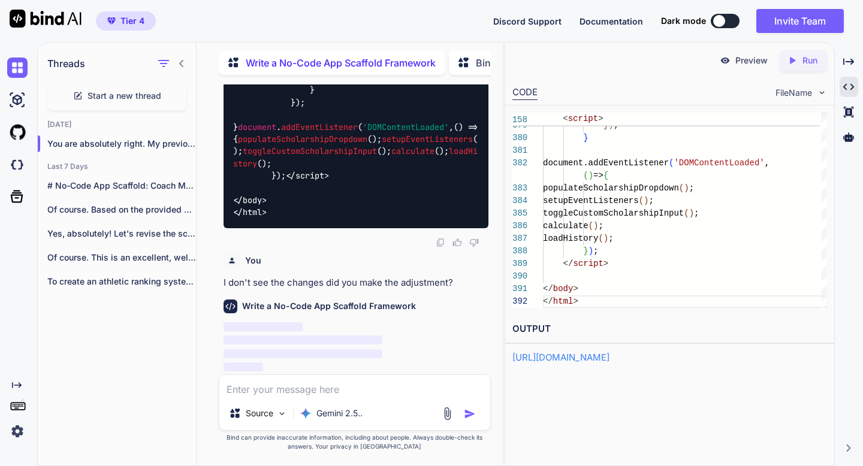
scroll to position [87600, 0]
click at [182, 61] on icon at bounding box center [182, 64] width 10 height 10
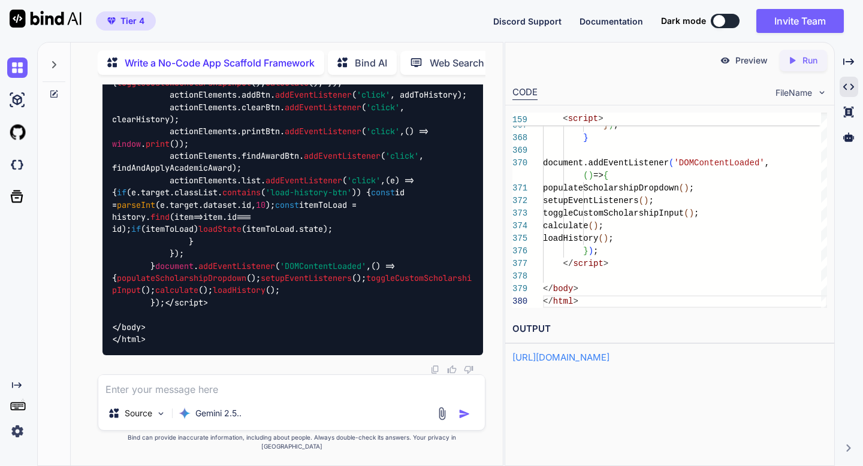
scroll to position [77833, 0]
click at [801, 62] on icon "Created with Pixso." at bounding box center [795, 60] width 16 height 11
click at [609, 358] on link "[URL][DOMAIN_NAME]" at bounding box center [560, 357] width 97 height 11
